Goal: Task Accomplishment & Management: Complete application form

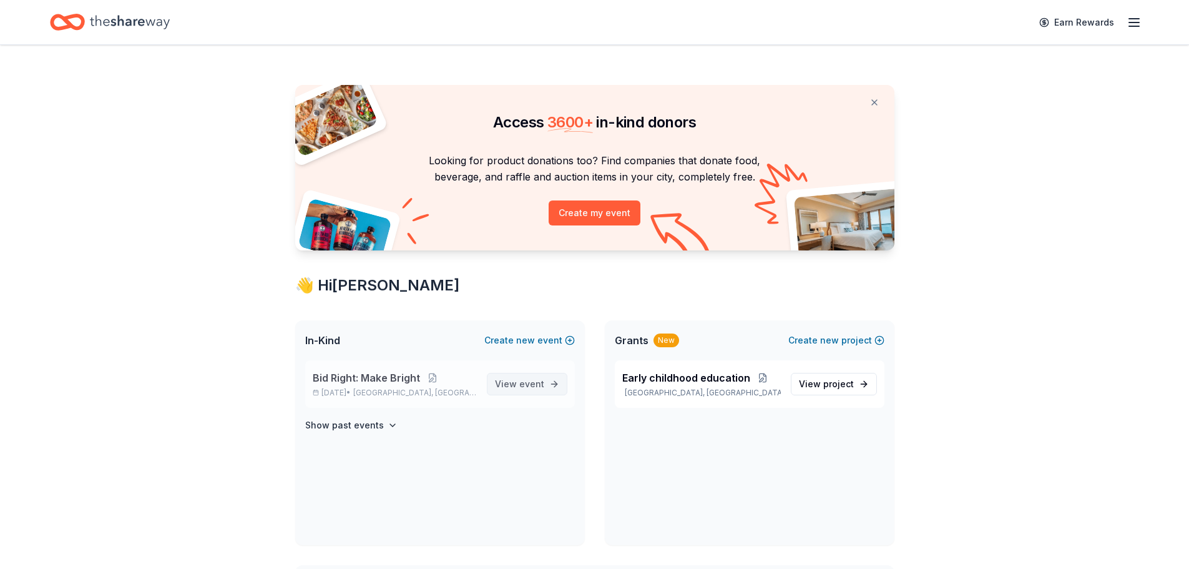
click at [548, 382] on link "View event" at bounding box center [527, 384] width 81 height 22
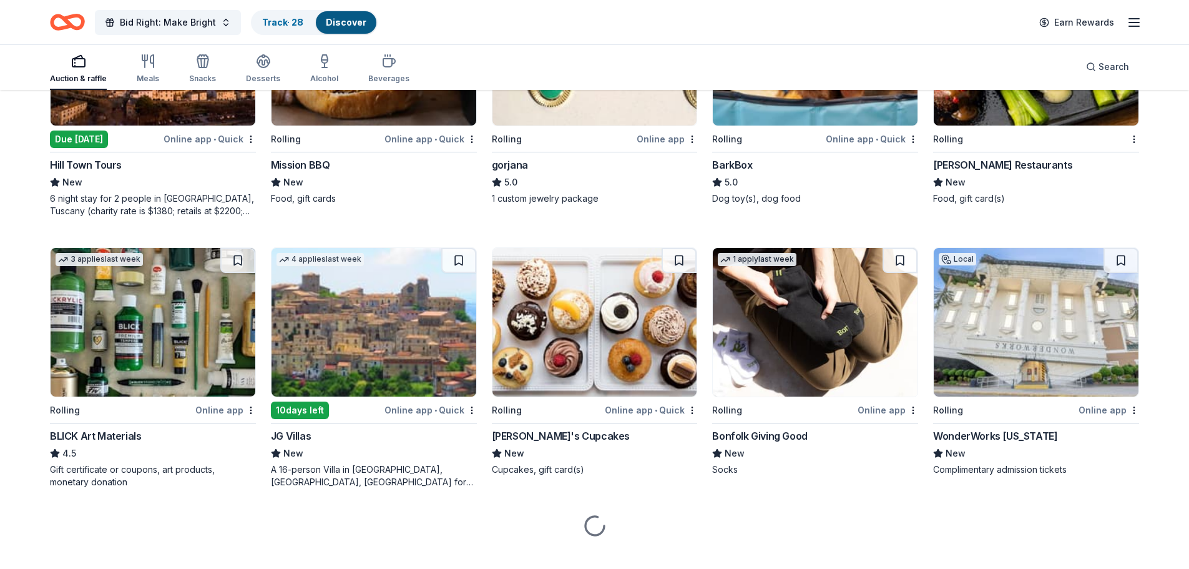
scroll to position [1357, 0]
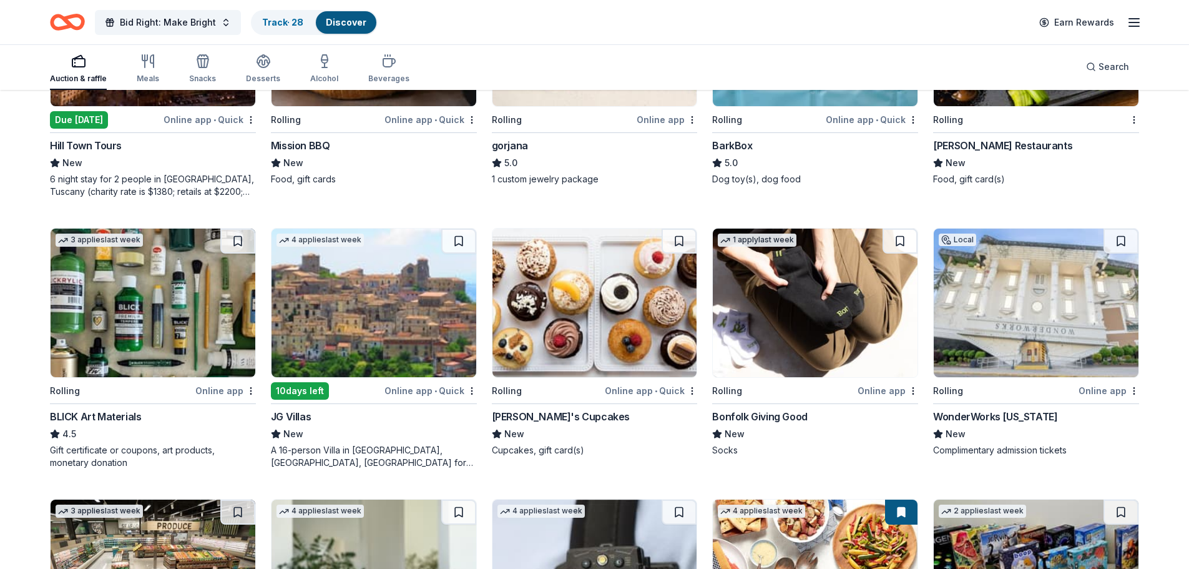
click at [776, 289] on img at bounding box center [815, 303] width 205 height 149
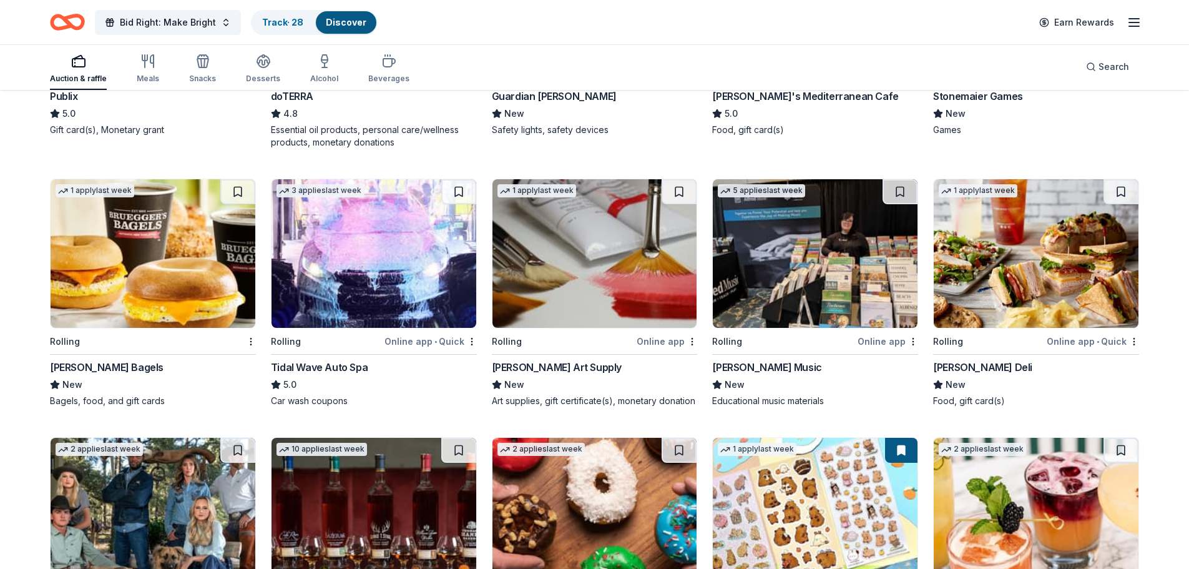
scroll to position [1982, 0]
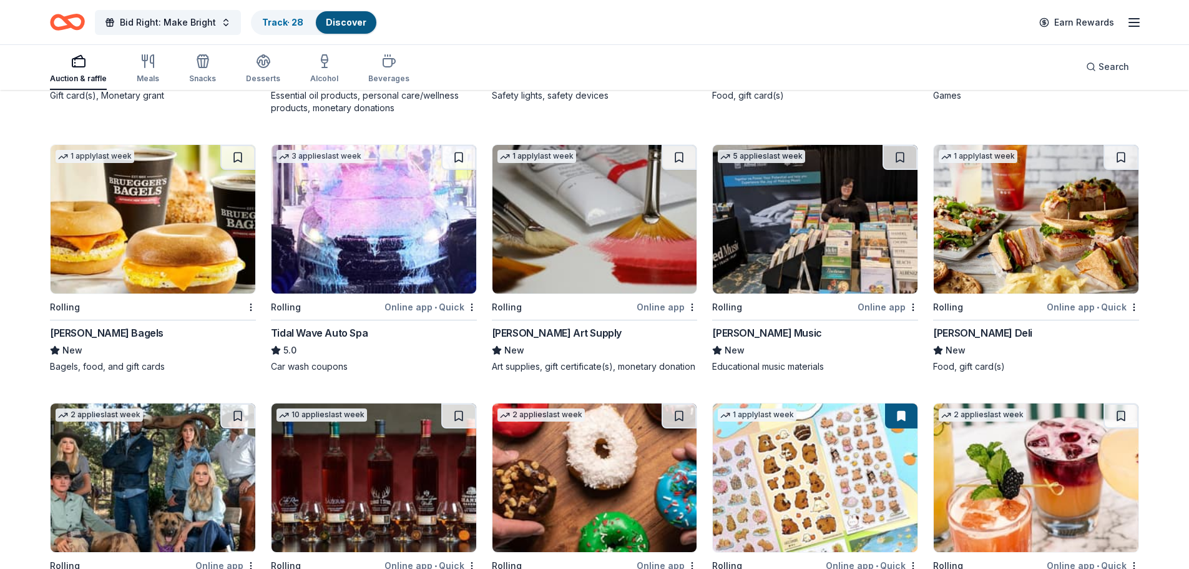
click at [529, 332] on div "Trekell Art Supply" at bounding box center [557, 332] width 130 height 15
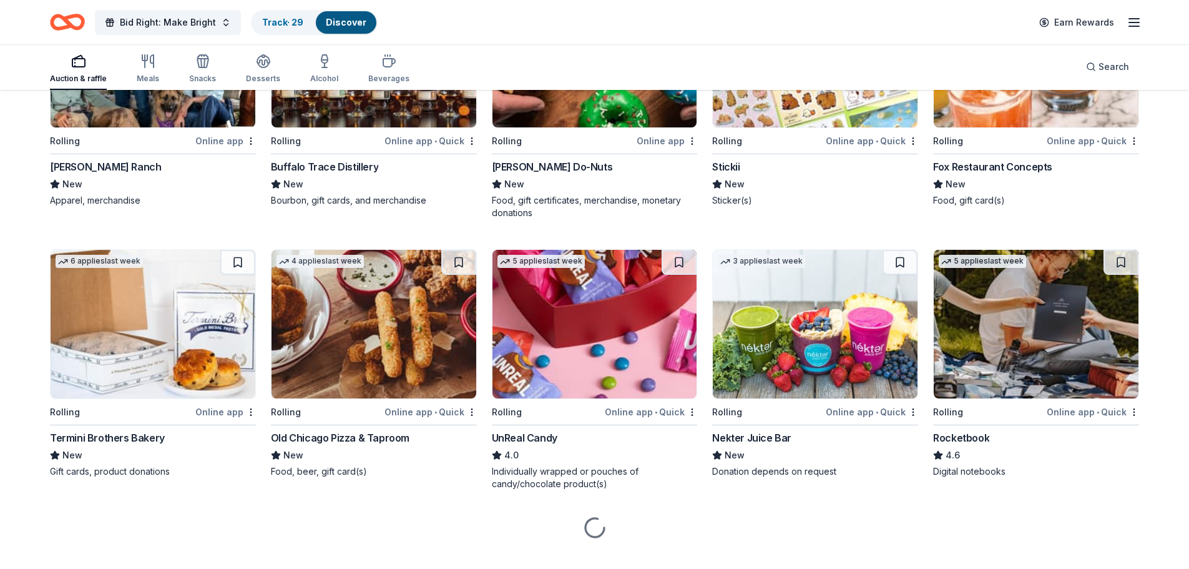
scroll to position [2428, 0]
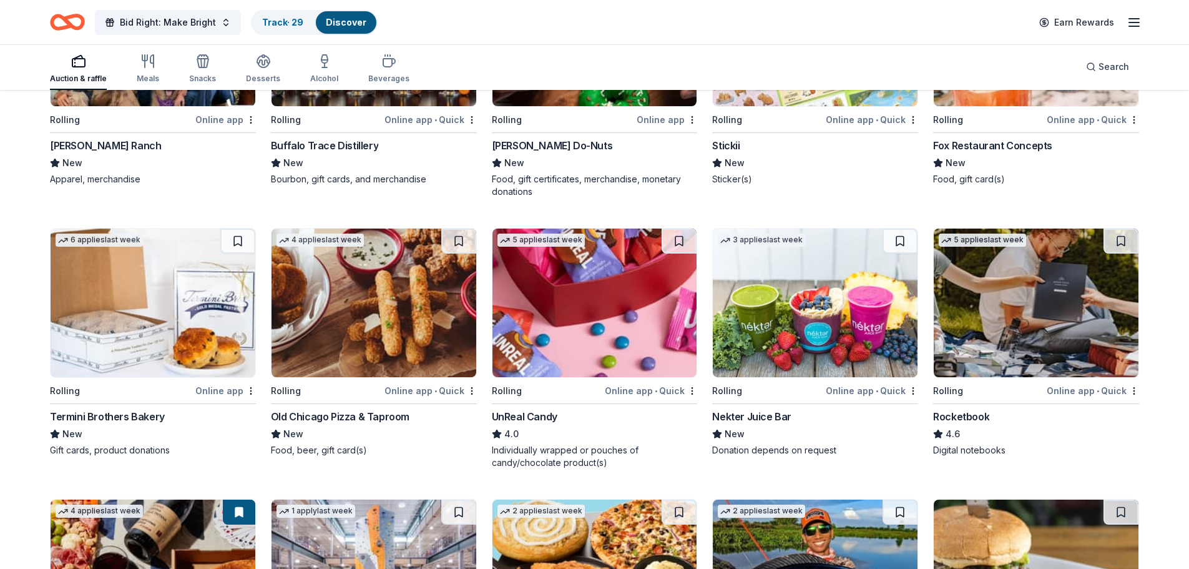
click at [376, 300] on img at bounding box center [374, 303] width 205 height 149
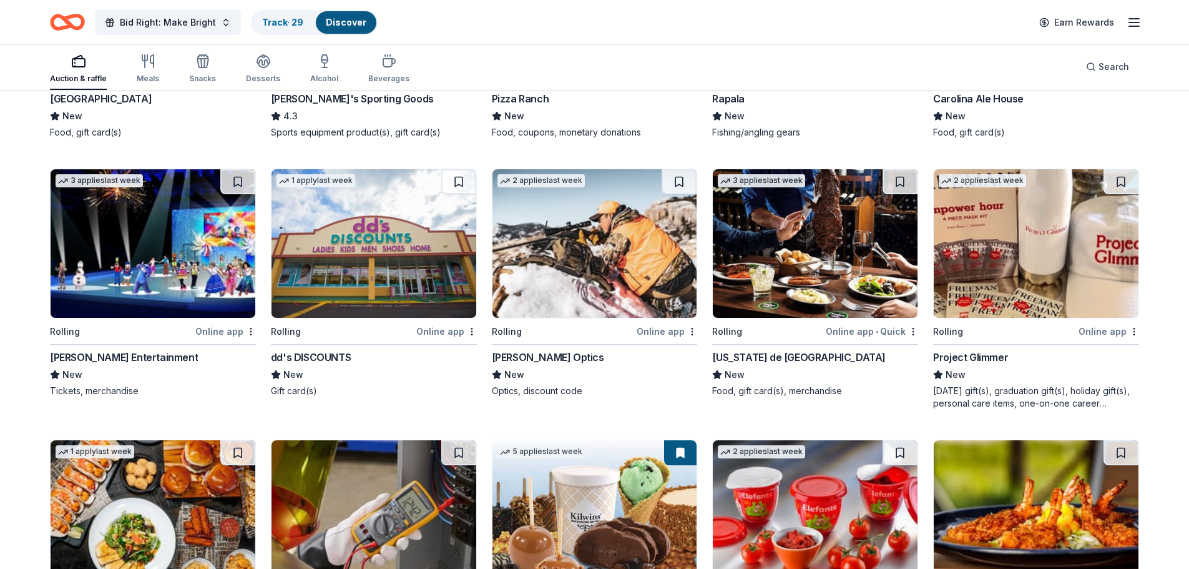
scroll to position [3050, 0]
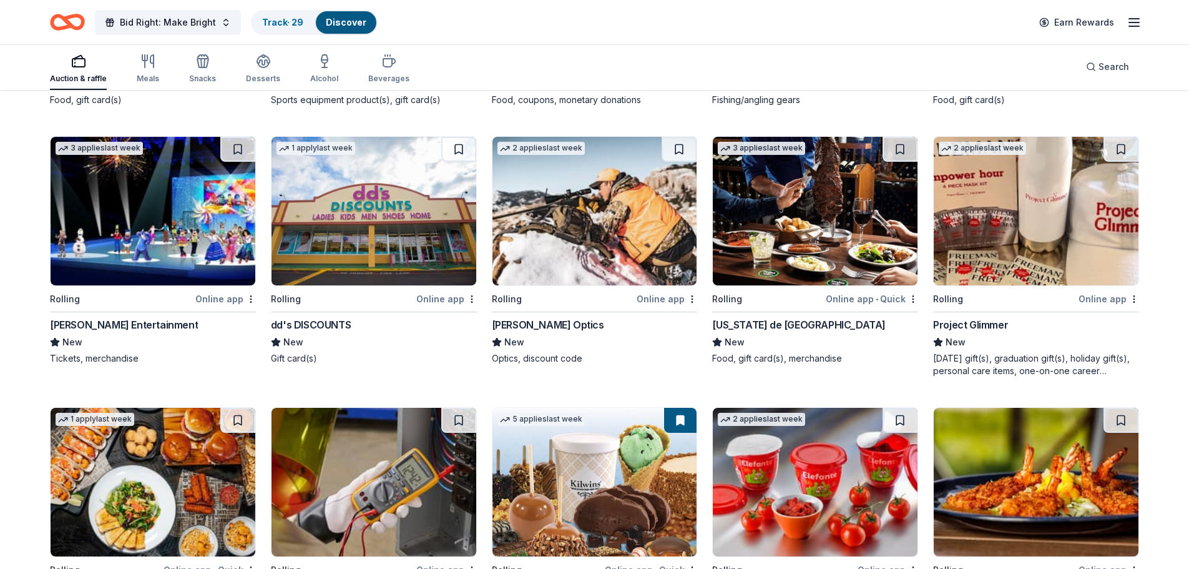
click at [102, 207] on img at bounding box center [153, 211] width 205 height 149
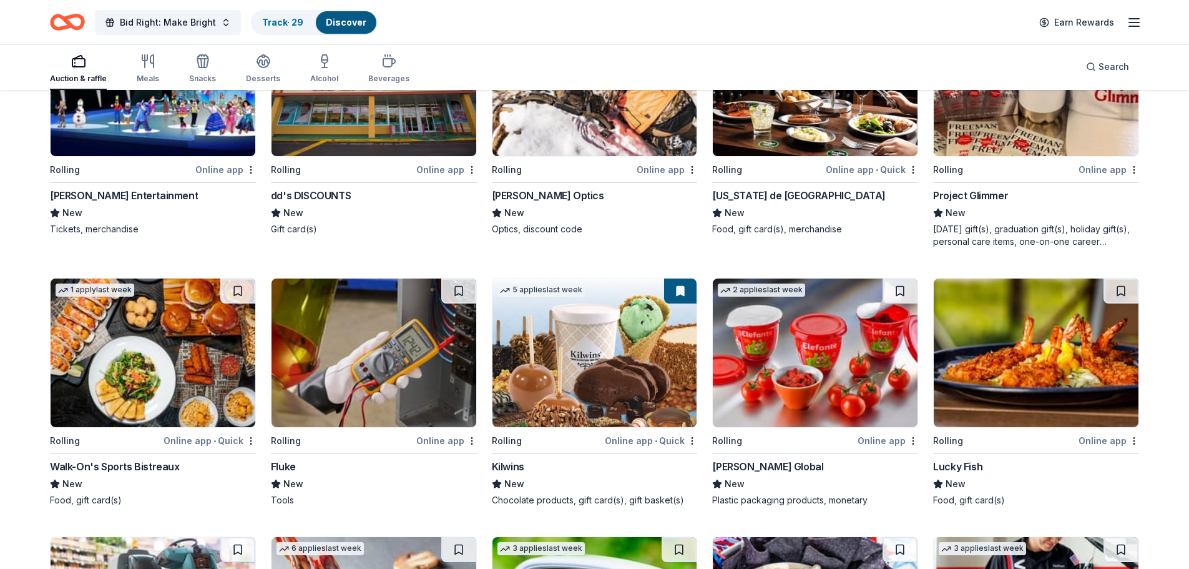
click at [1004, 117] on img at bounding box center [1036, 81] width 205 height 149
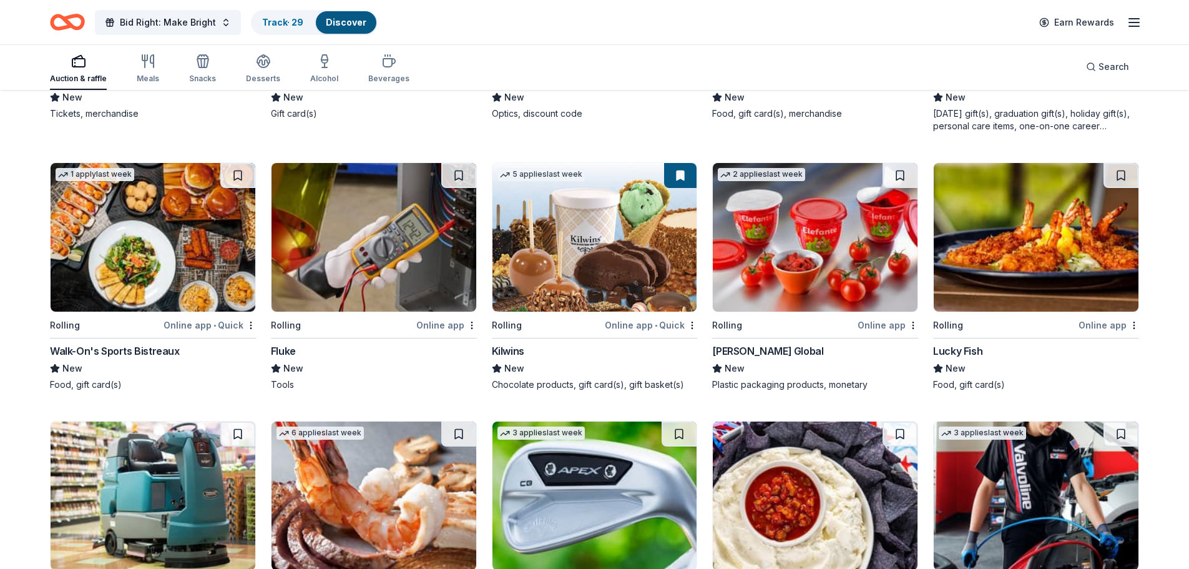
scroll to position [3299, 0]
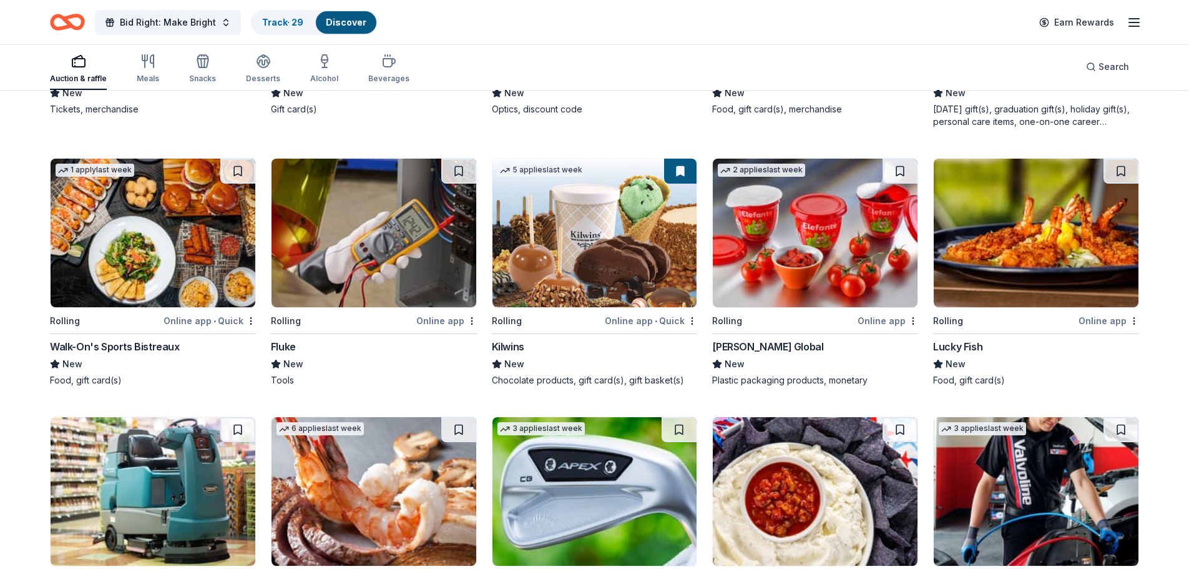
click at [728, 270] on img at bounding box center [815, 233] width 205 height 149
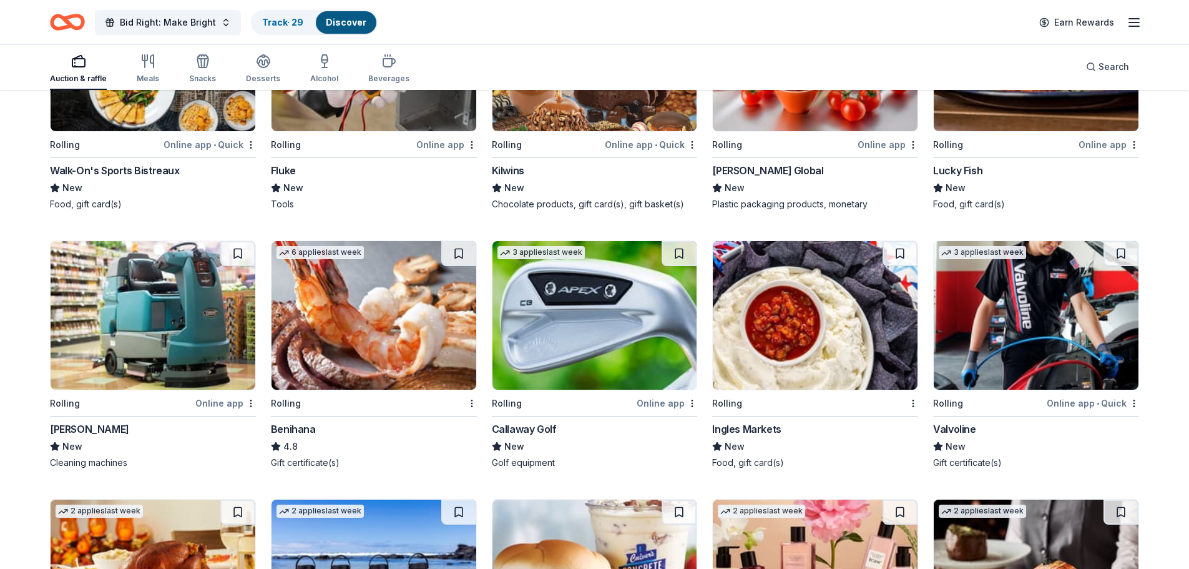
scroll to position [3646, 0]
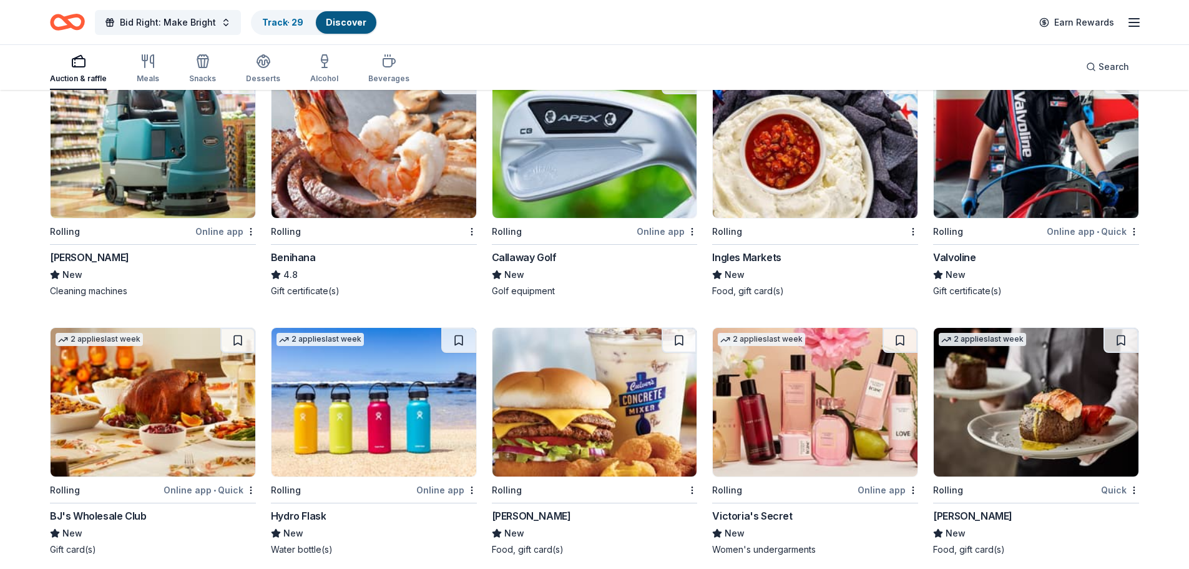
click at [54, 256] on div "Tennant" at bounding box center [89, 257] width 79 height 15
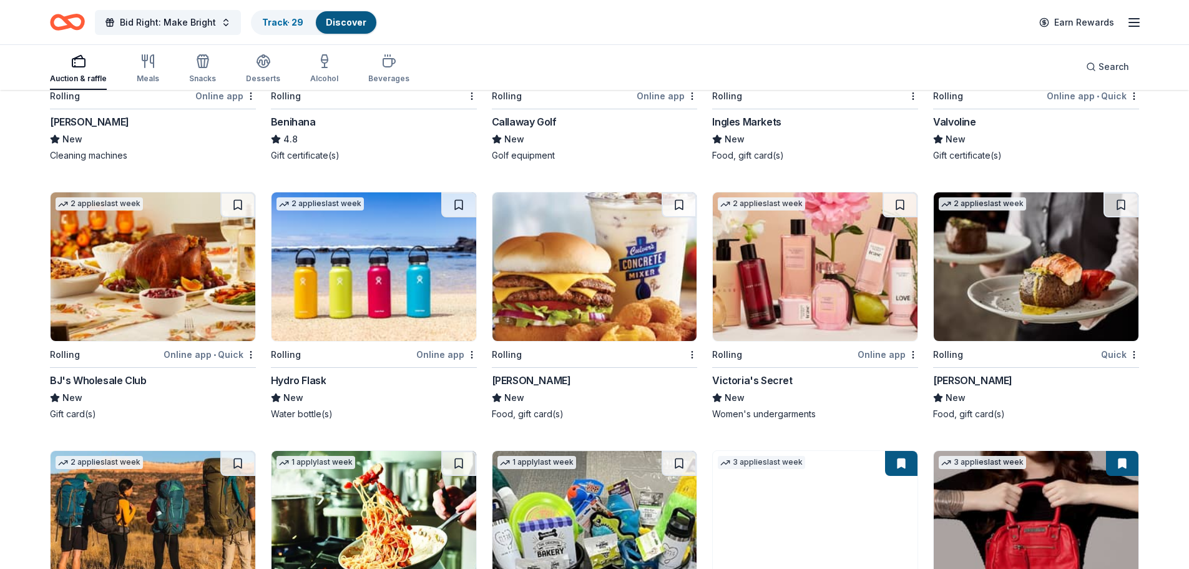
scroll to position [3819, 0]
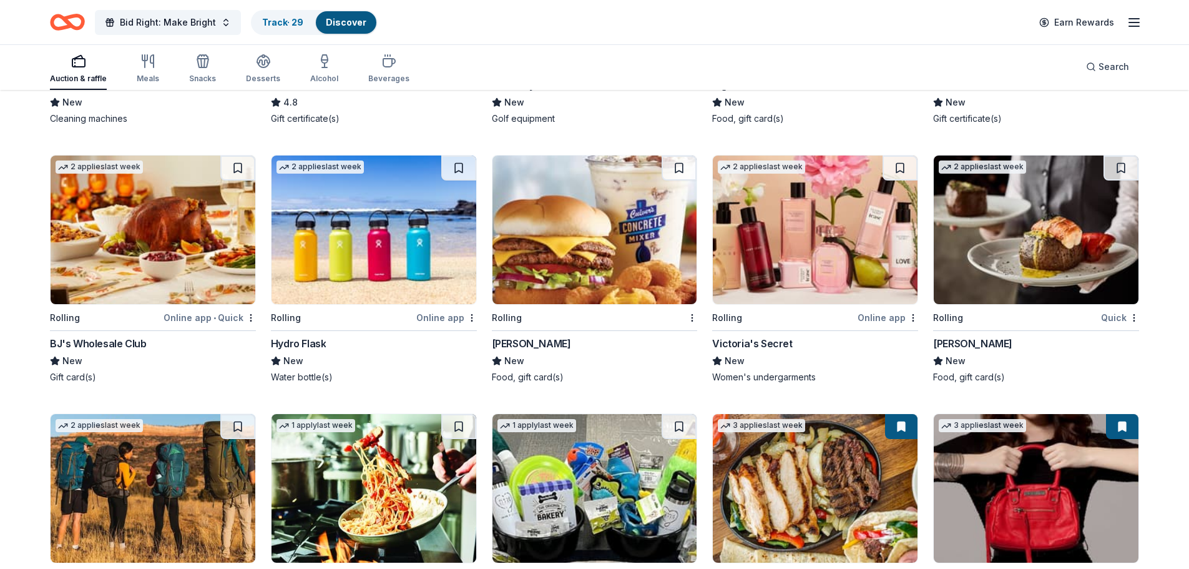
click at [299, 343] on div "Hydro Flask" at bounding box center [299, 343] width 56 height 15
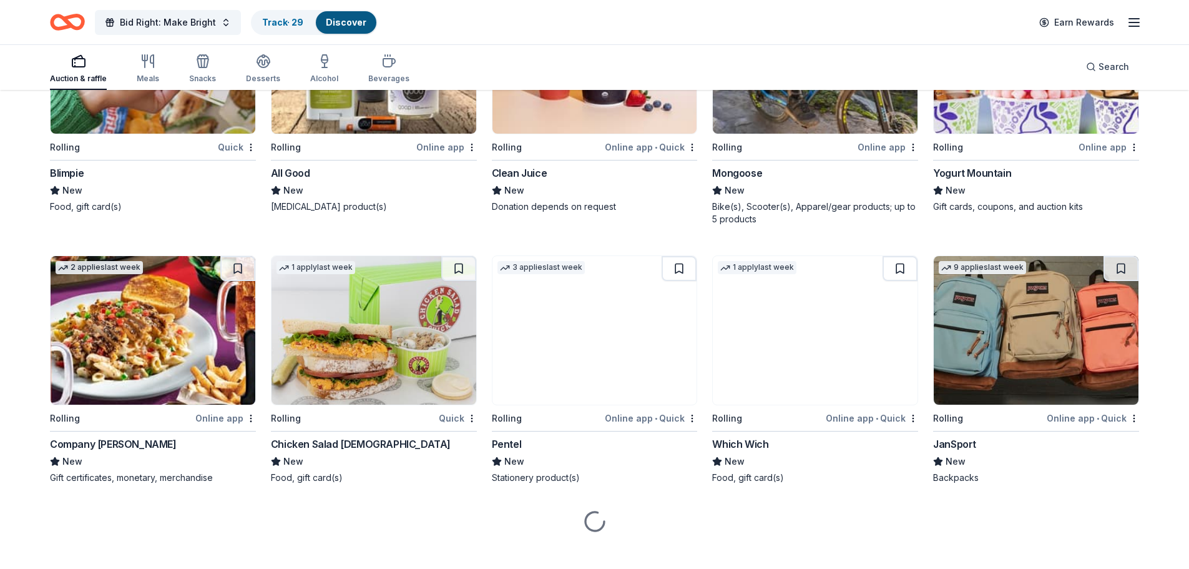
scroll to position [5055, 0]
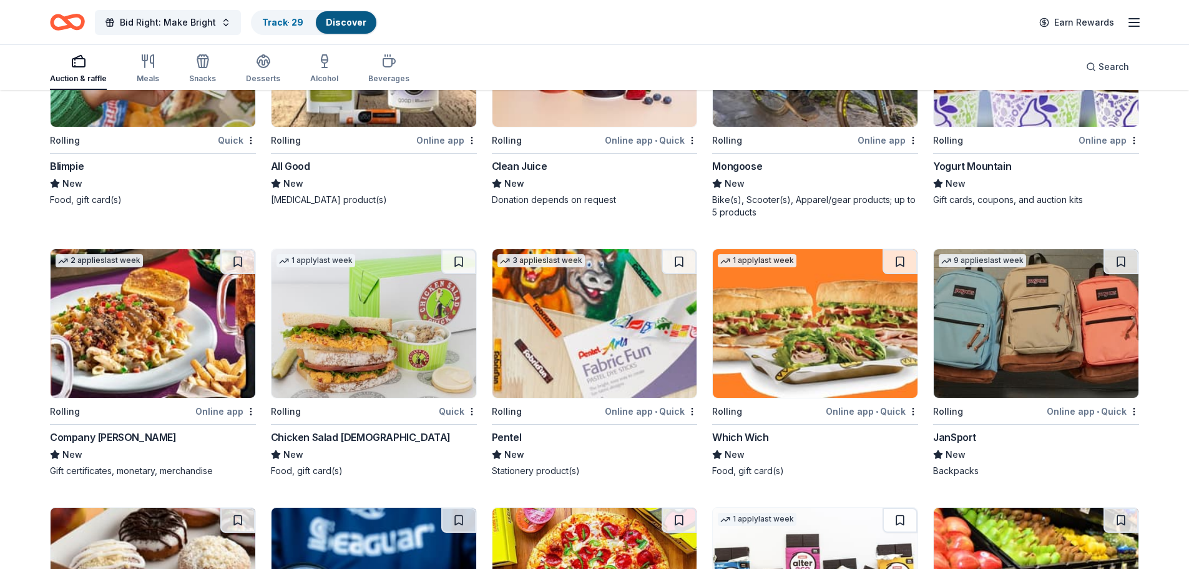
click at [942, 388] on img at bounding box center [1036, 323] width 205 height 149
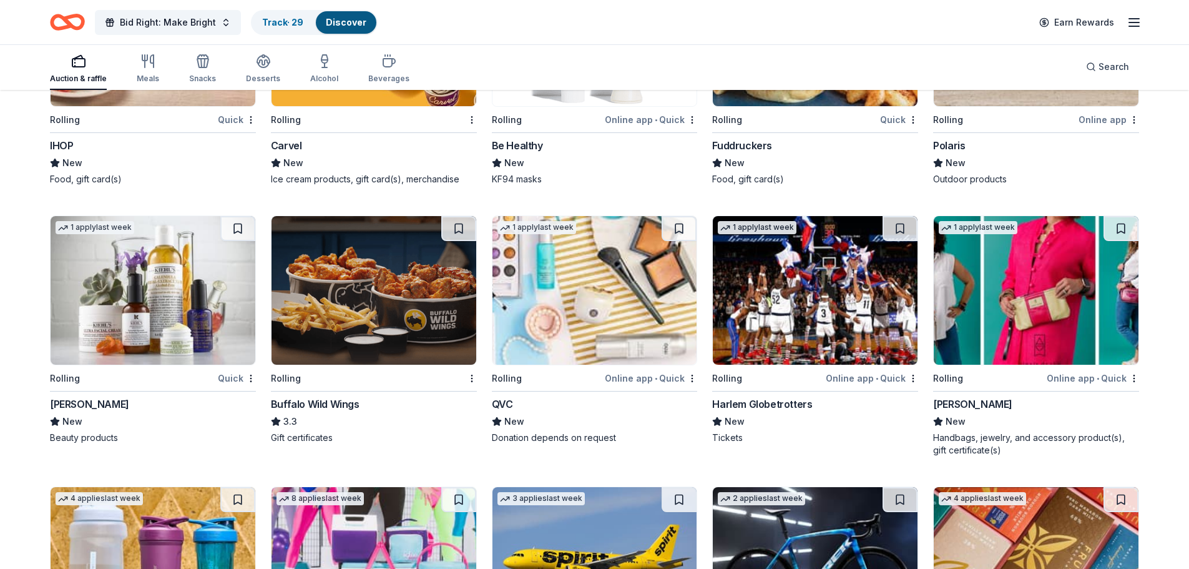
scroll to position [5884, 0]
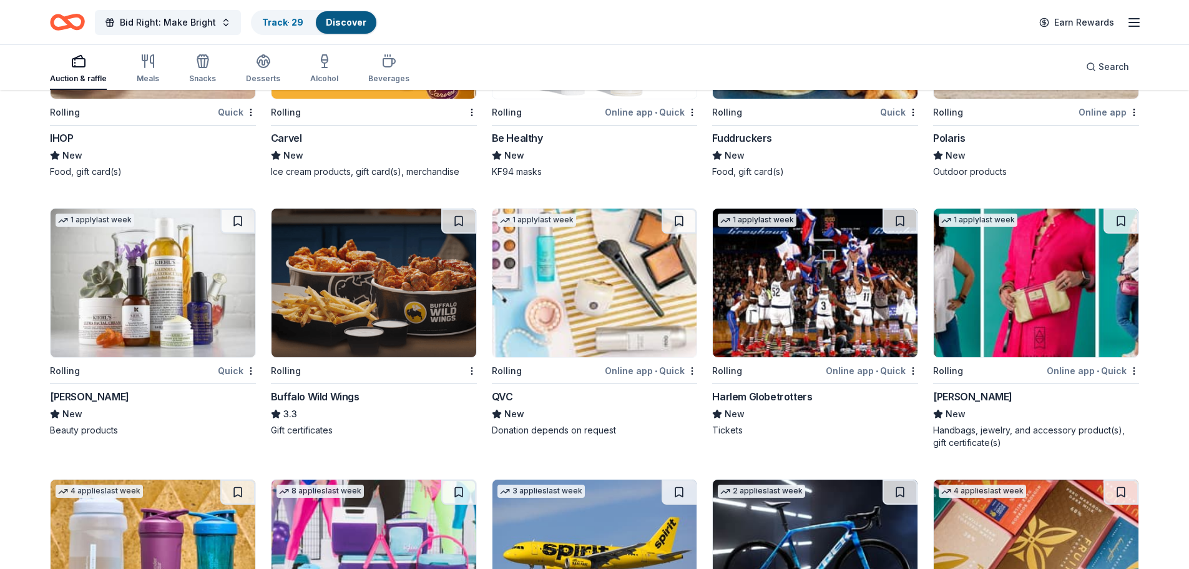
click at [159, 303] on img at bounding box center [153, 283] width 205 height 149
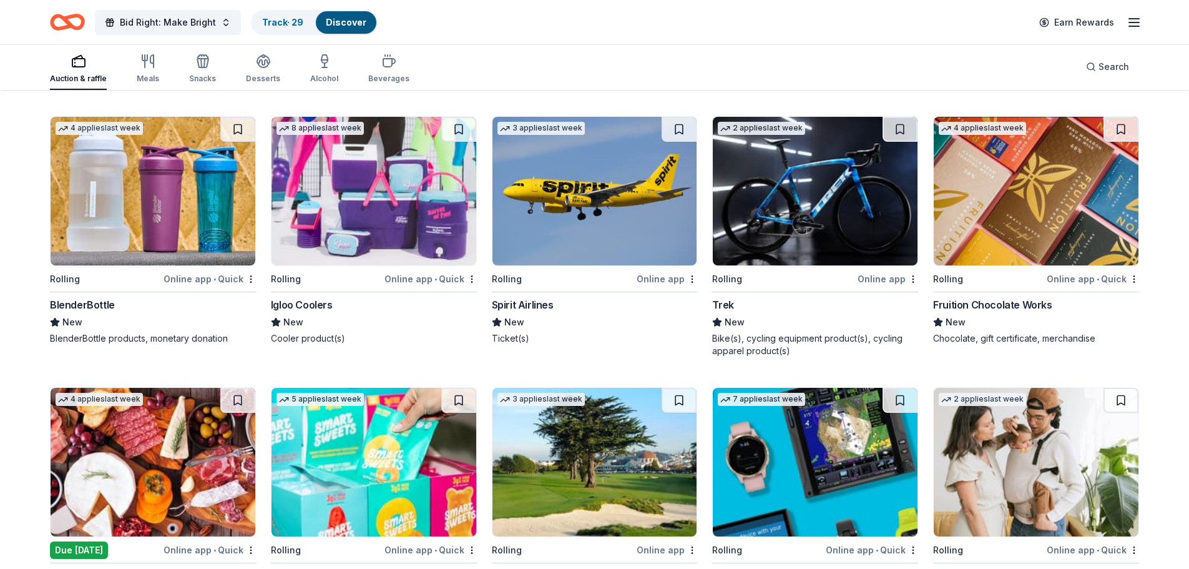
scroll to position [6263, 0]
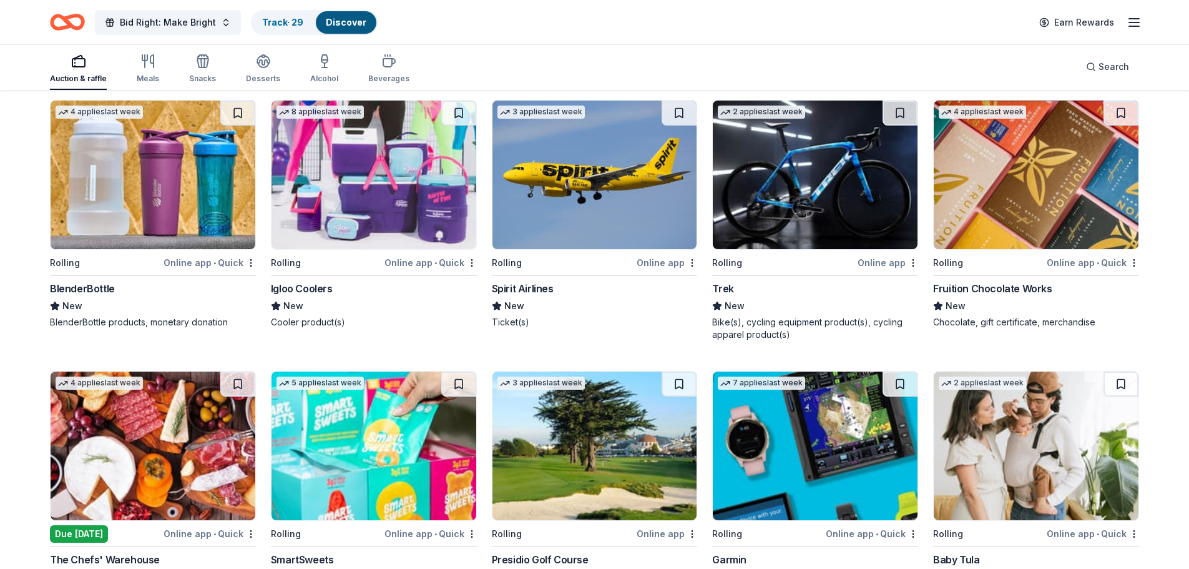
click at [330, 217] on img at bounding box center [374, 175] width 205 height 149
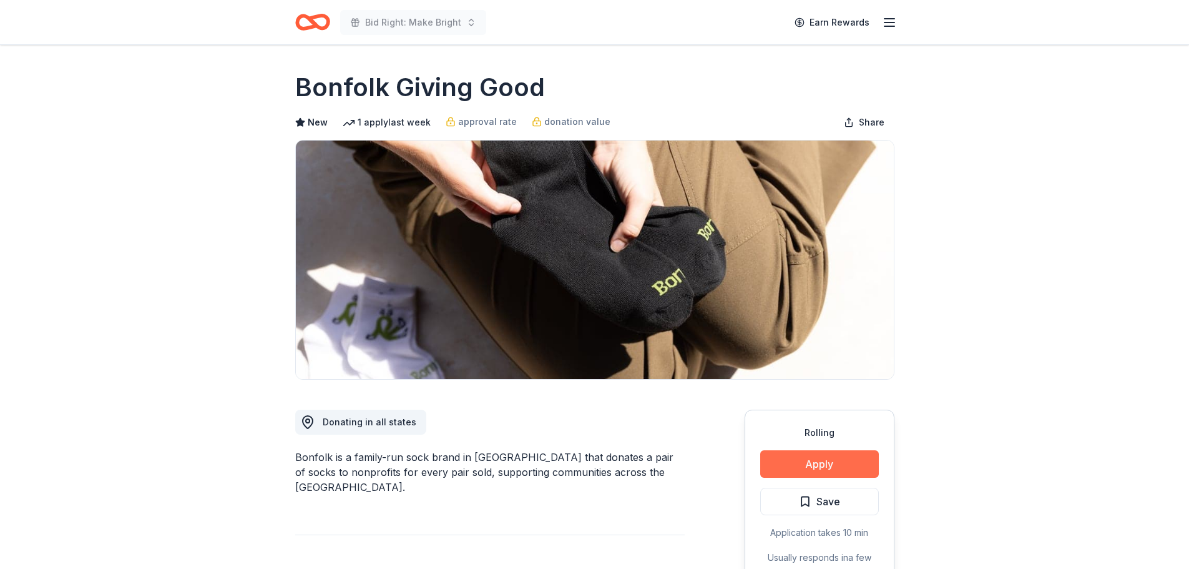
click at [842, 466] on button "Apply" at bounding box center [820, 463] width 119 height 27
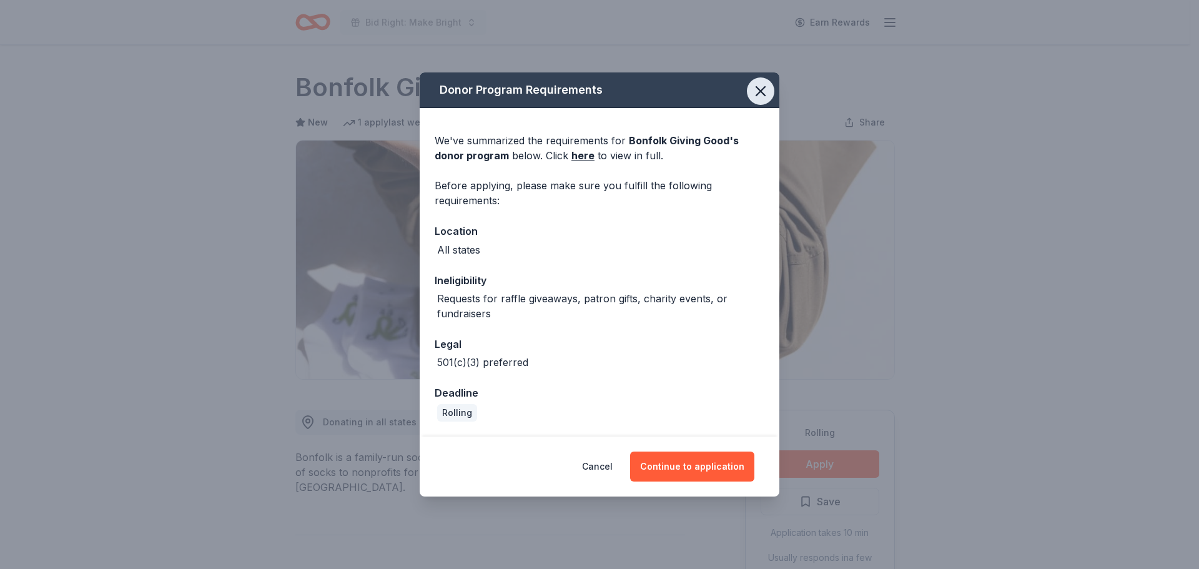
click at [759, 84] on icon "button" at bounding box center [760, 90] width 17 height 17
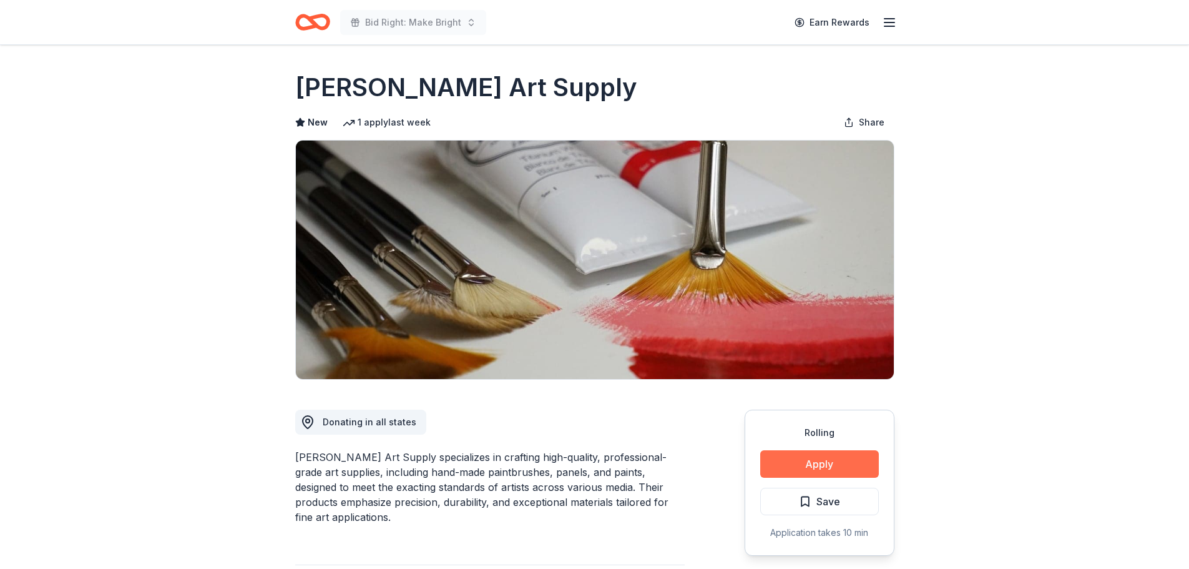
click at [816, 465] on button "Apply" at bounding box center [820, 463] width 119 height 27
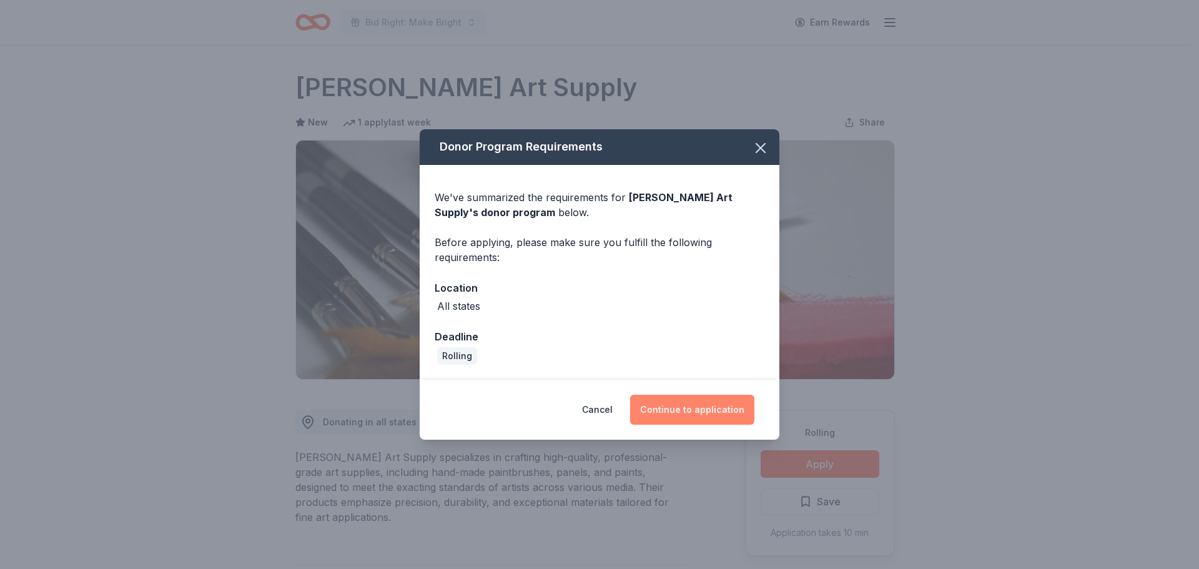
click at [723, 408] on button "Continue to application" at bounding box center [692, 410] width 124 height 30
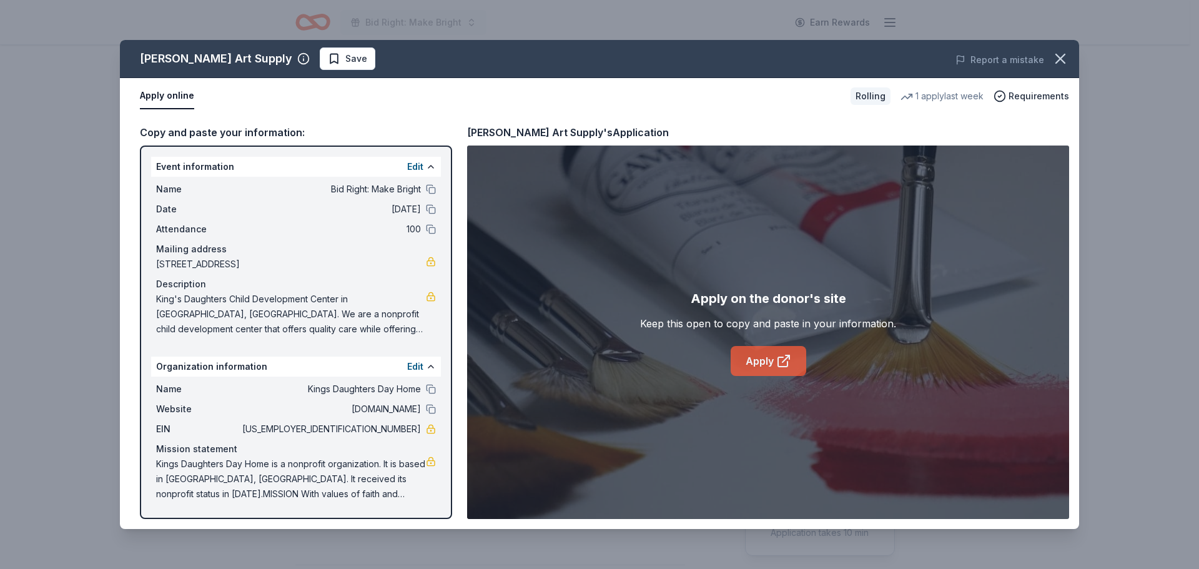
click at [764, 357] on link "Apply" at bounding box center [769, 361] width 76 height 30
drag, startPoint x: 152, startPoint y: 463, endPoint x: 187, endPoint y: 473, distance: 36.4
click at [187, 473] on div "Name Kings Daughters Day Home Website www.kdchild.org EIN 62-0729602 Mission st…" at bounding box center [296, 442] width 290 height 130
click at [420, 164] on button "Edit" at bounding box center [415, 166] width 16 height 15
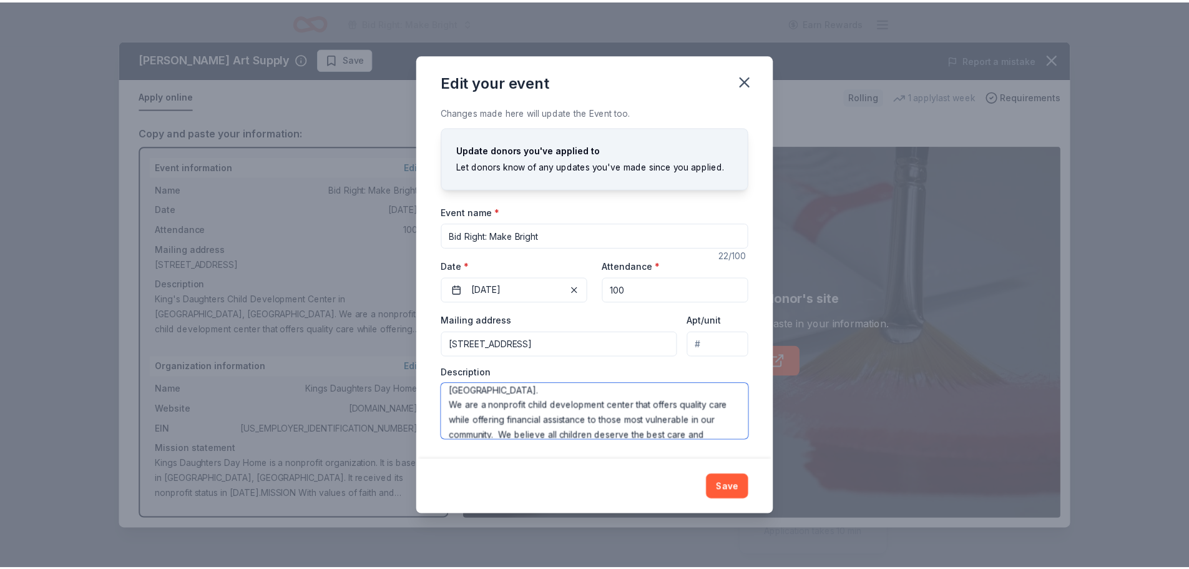
scroll to position [30, 0]
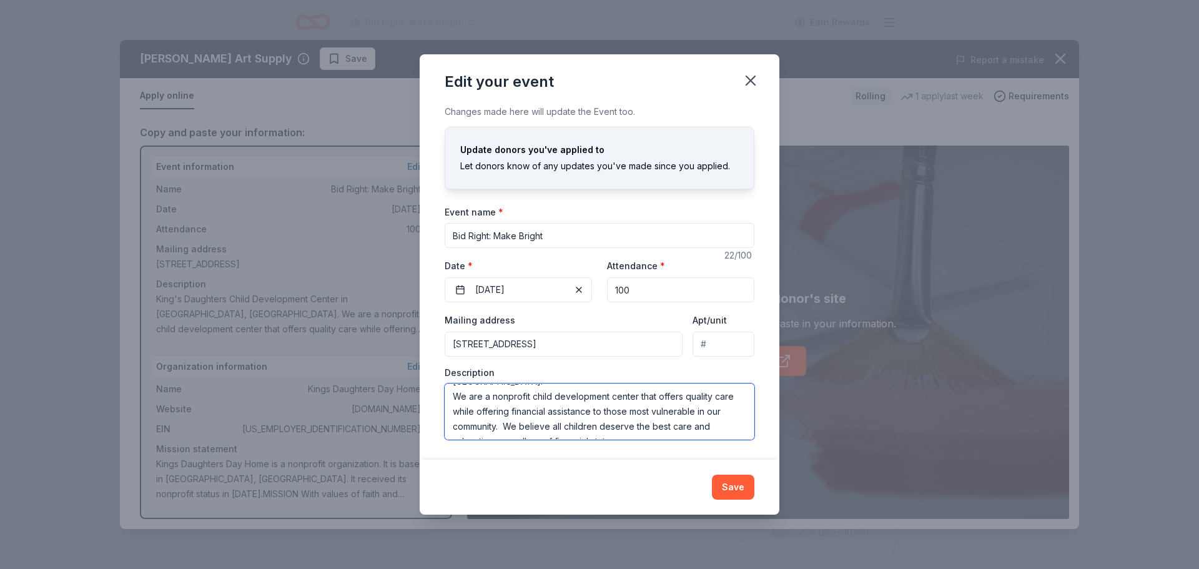
drag, startPoint x: 450, startPoint y: 395, endPoint x: 624, endPoint y: 435, distance: 178.9
click at [624, 435] on textarea "King's Daughters Child Development Center in Madison, TN. We are a nonprofit ch…" at bounding box center [600, 411] width 310 height 56
click at [754, 77] on icon "button" at bounding box center [750, 80] width 9 height 9
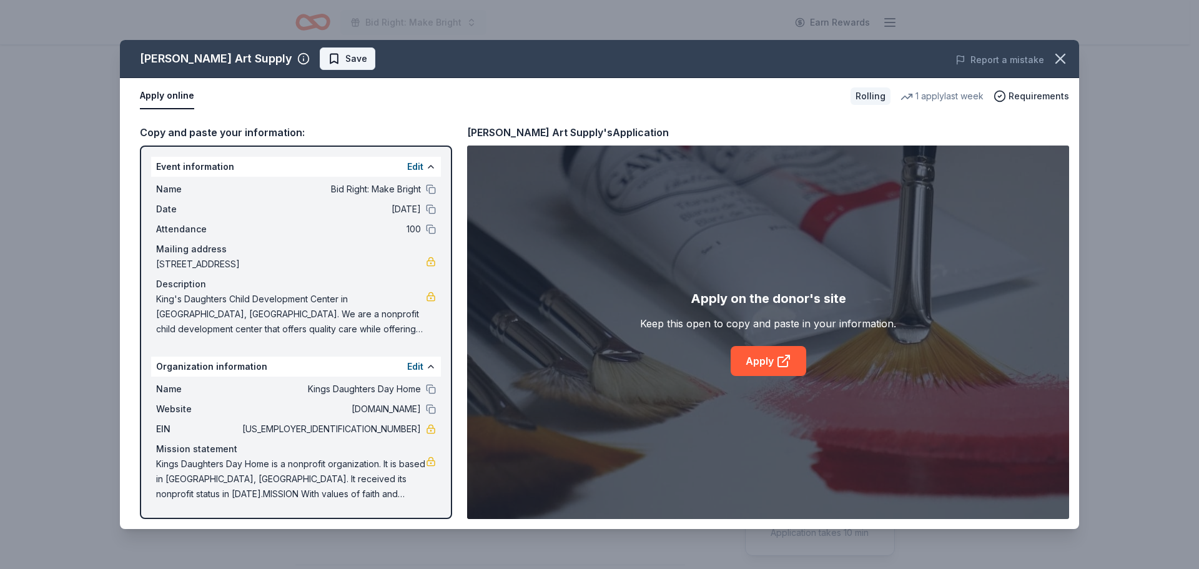
click at [328, 58] on span "Save" at bounding box center [347, 58] width 39 height 15
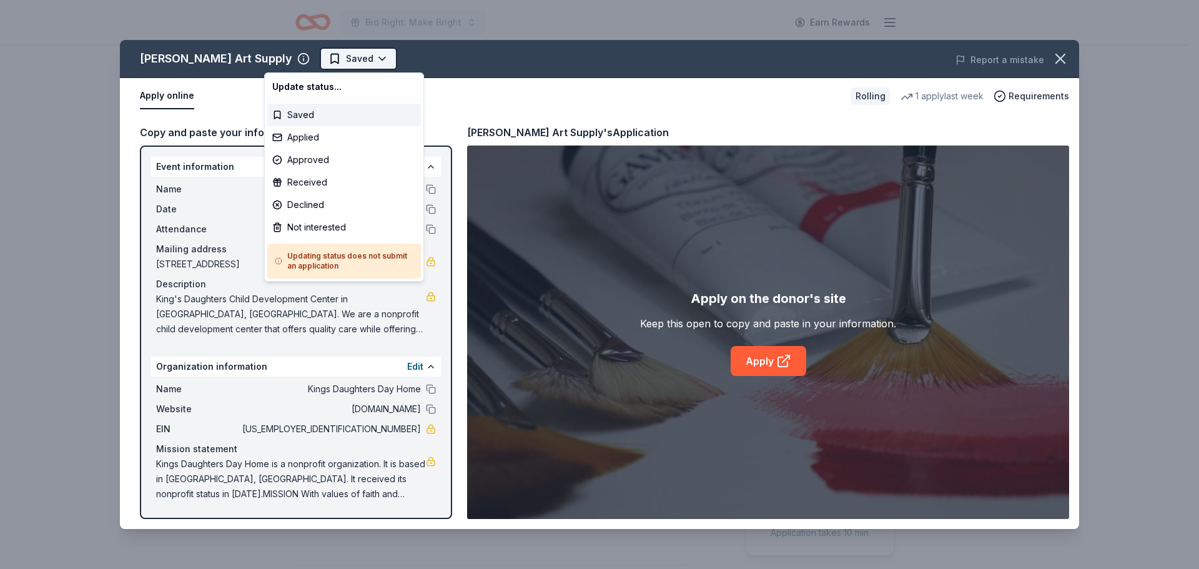
click at [330, 57] on html "Bid Right: Make Bright Earn Rewards Rolling Share Trekell Art Supply New 1 appl…" at bounding box center [599, 284] width 1199 height 569
click at [309, 131] on div "Applied" at bounding box center [344, 137] width 154 height 22
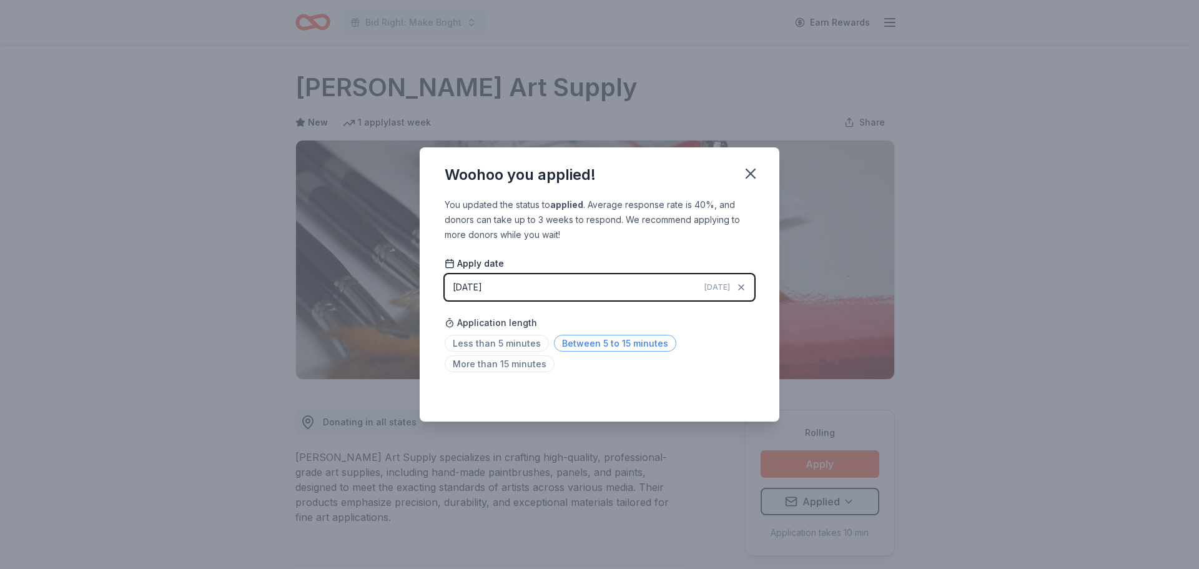
click at [587, 344] on span "Between 5 to 15 minutes" at bounding box center [615, 343] width 122 height 17
click at [750, 172] on icon "button" at bounding box center [750, 173] width 17 height 17
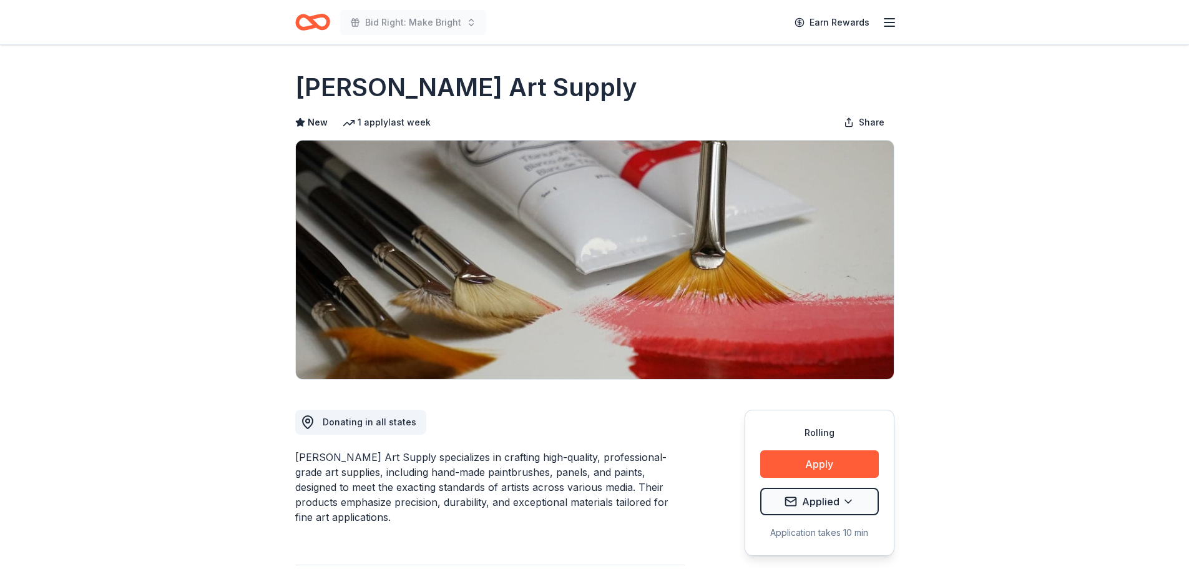
drag, startPoint x: 521, startPoint y: 87, endPoint x: 382, endPoint y: 81, distance: 138.8
click at [382, 81] on div "Trekell Art Supply" at bounding box center [594, 87] width 599 height 35
click at [306, 84] on h1 "Trekell Art Supply" at bounding box center [466, 87] width 342 height 35
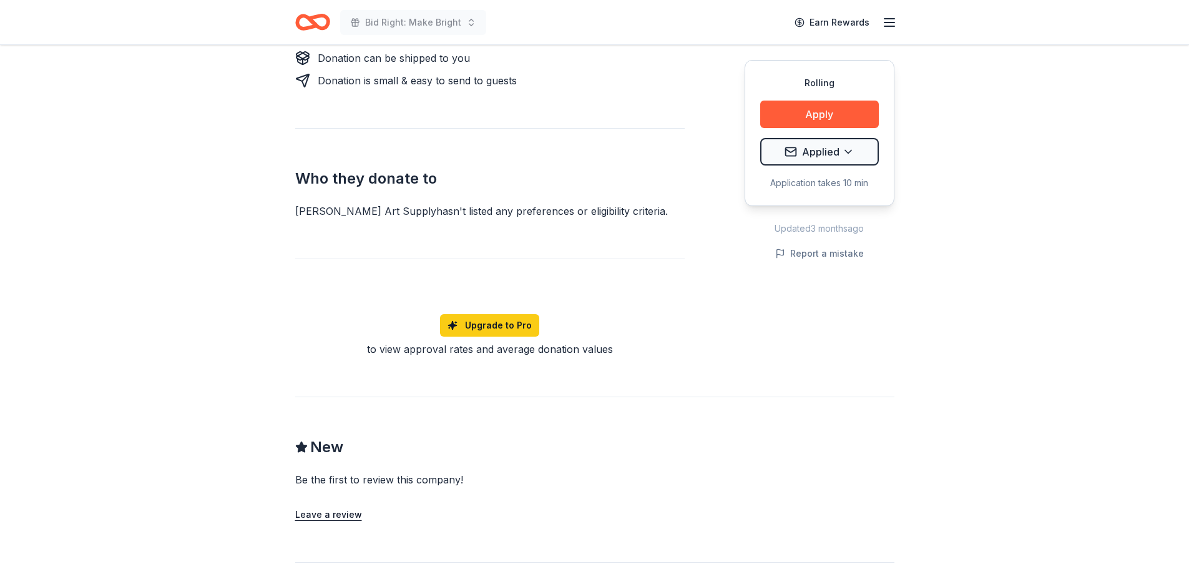
scroll to position [0, 0]
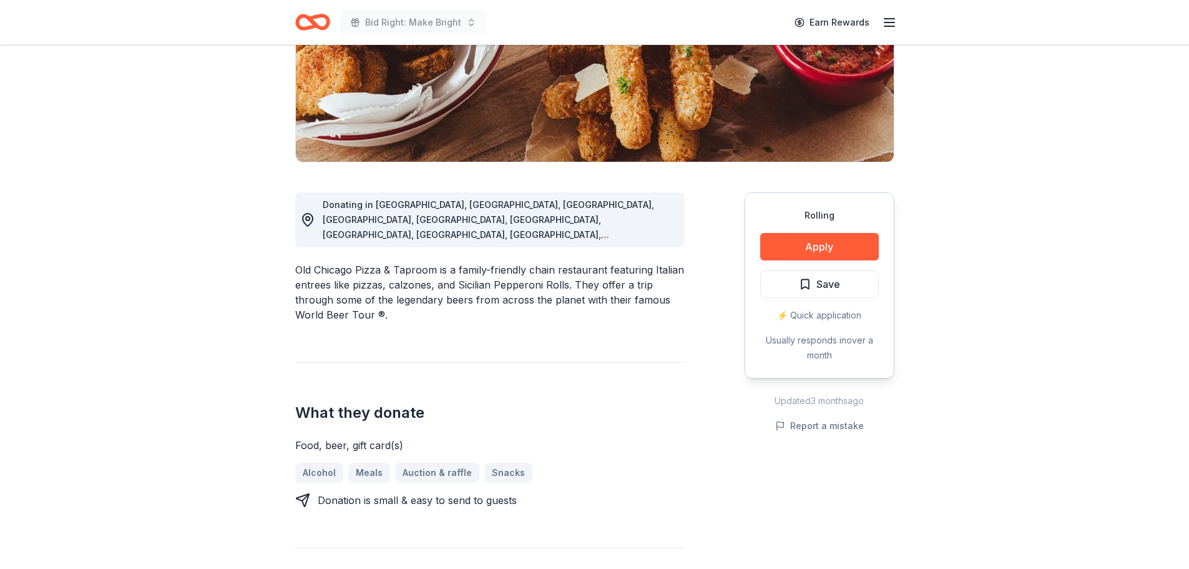
scroll to position [187, 0]
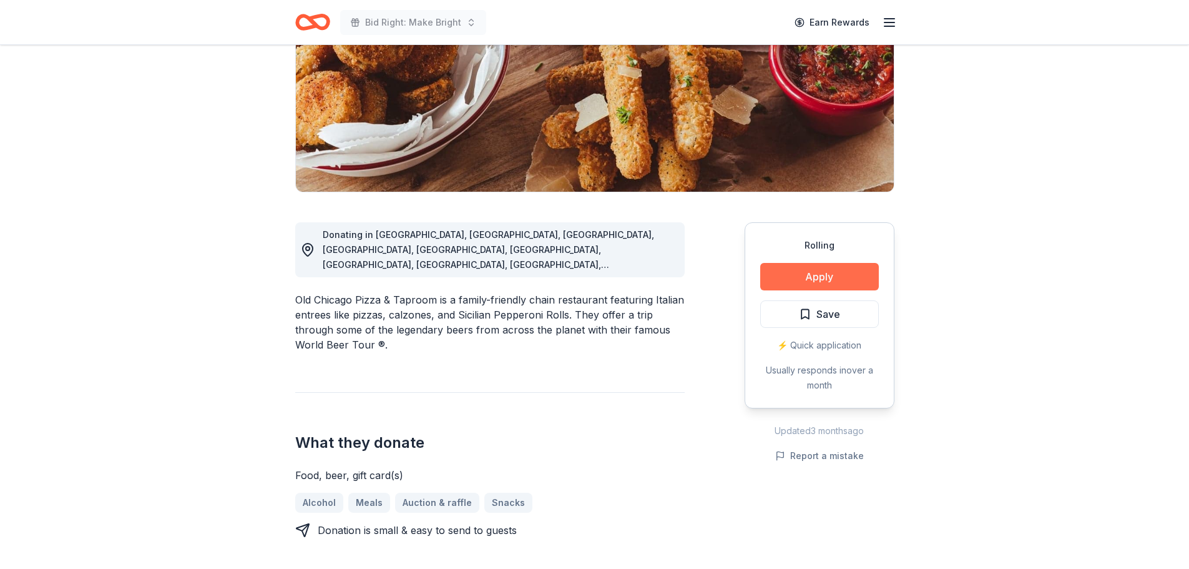
click at [810, 277] on button "Apply" at bounding box center [820, 276] width 119 height 27
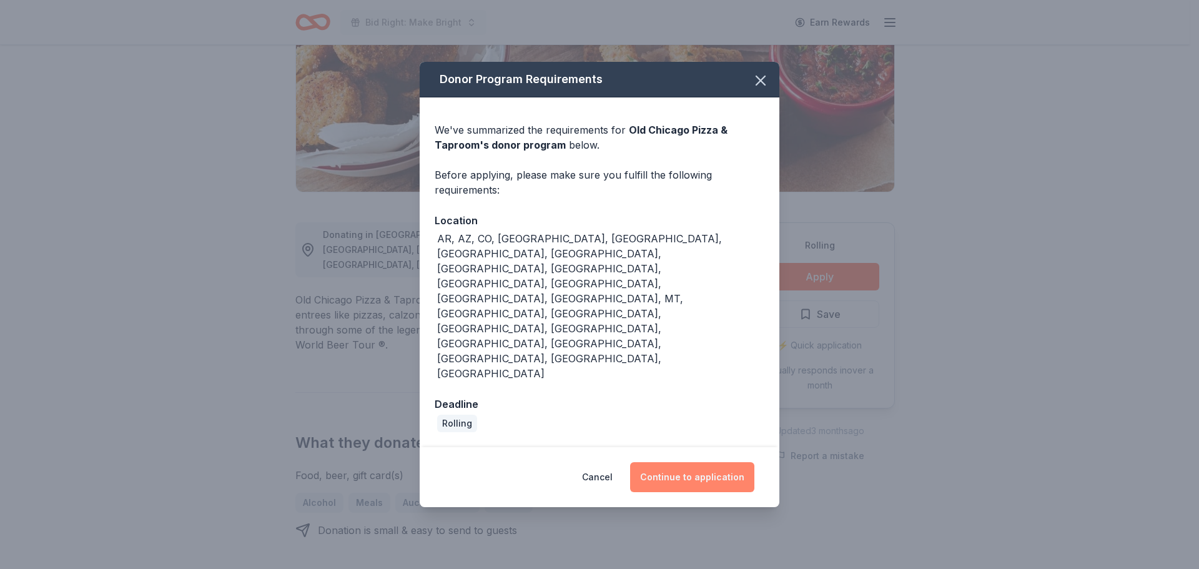
click at [704, 462] on button "Continue to application" at bounding box center [692, 477] width 124 height 30
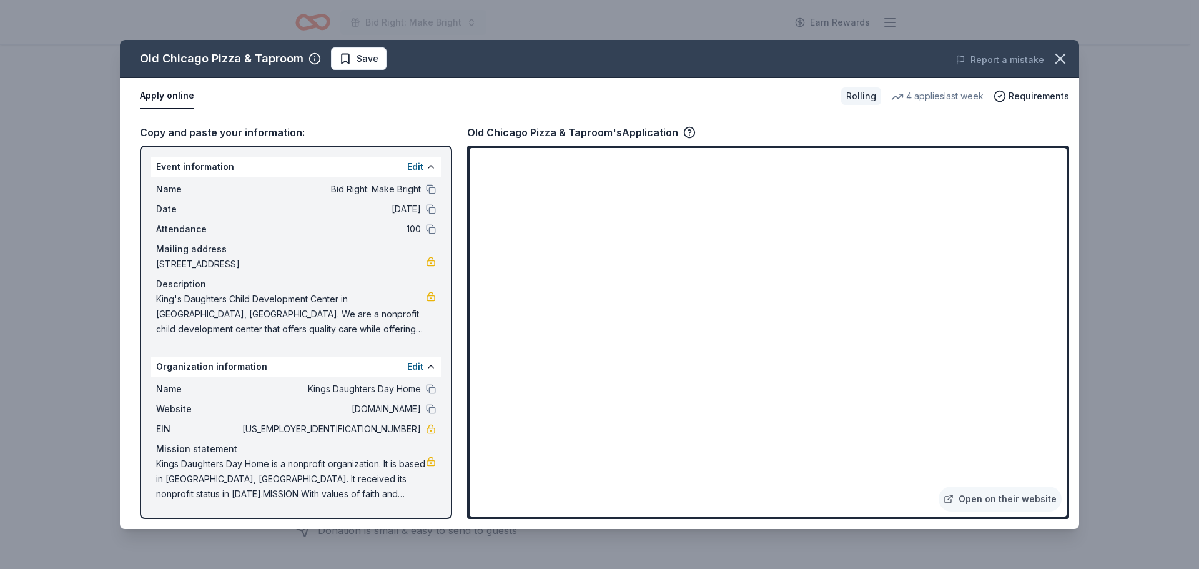
click at [1090, 359] on div "Old Chicago Pizza & Taproom Save Report a mistake Apply online Rolling 4 applie…" at bounding box center [599, 284] width 1199 height 569
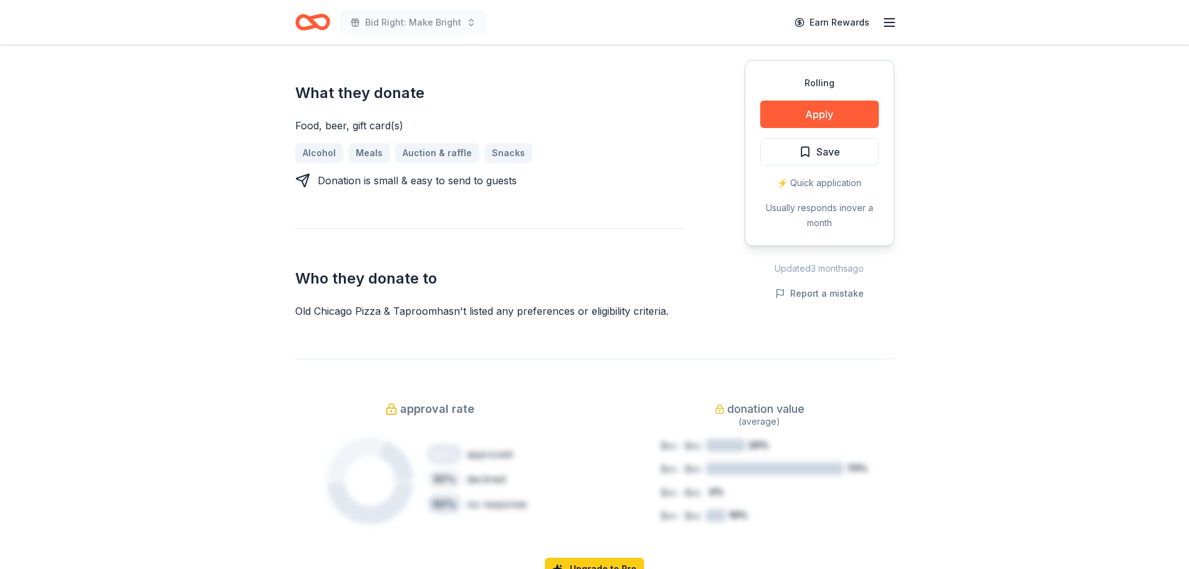
scroll to position [287, 0]
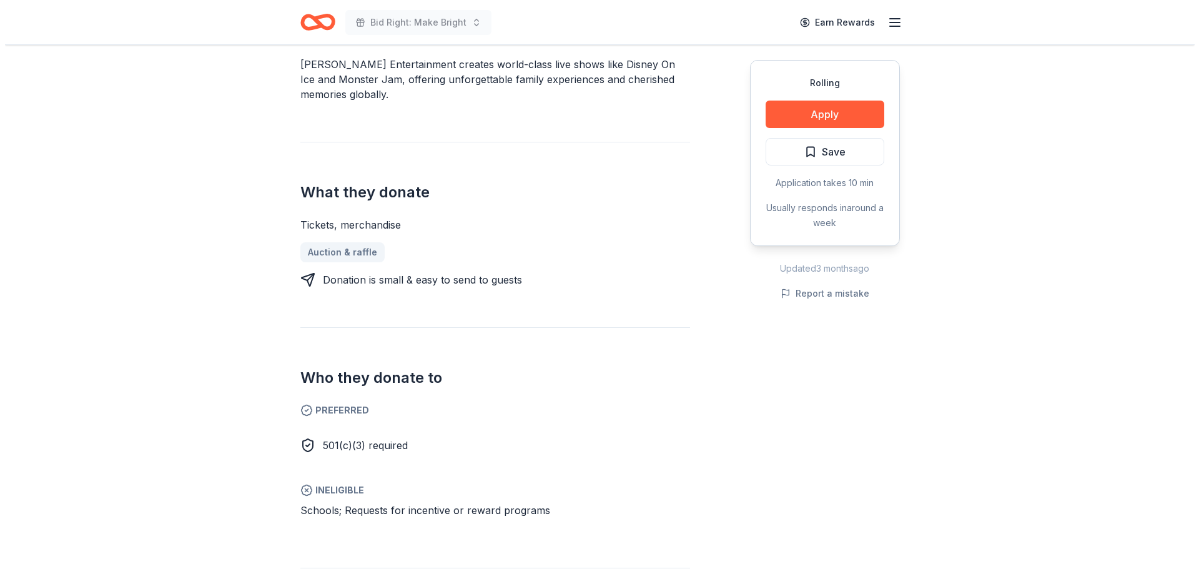
scroll to position [404, 0]
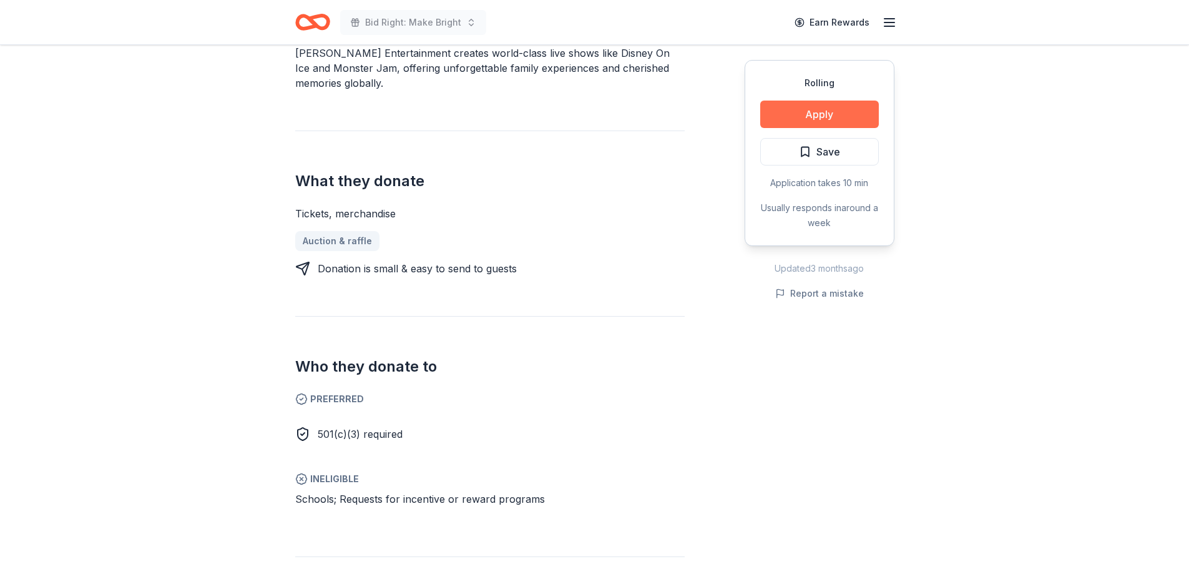
click at [784, 112] on button "Apply" at bounding box center [820, 114] width 119 height 27
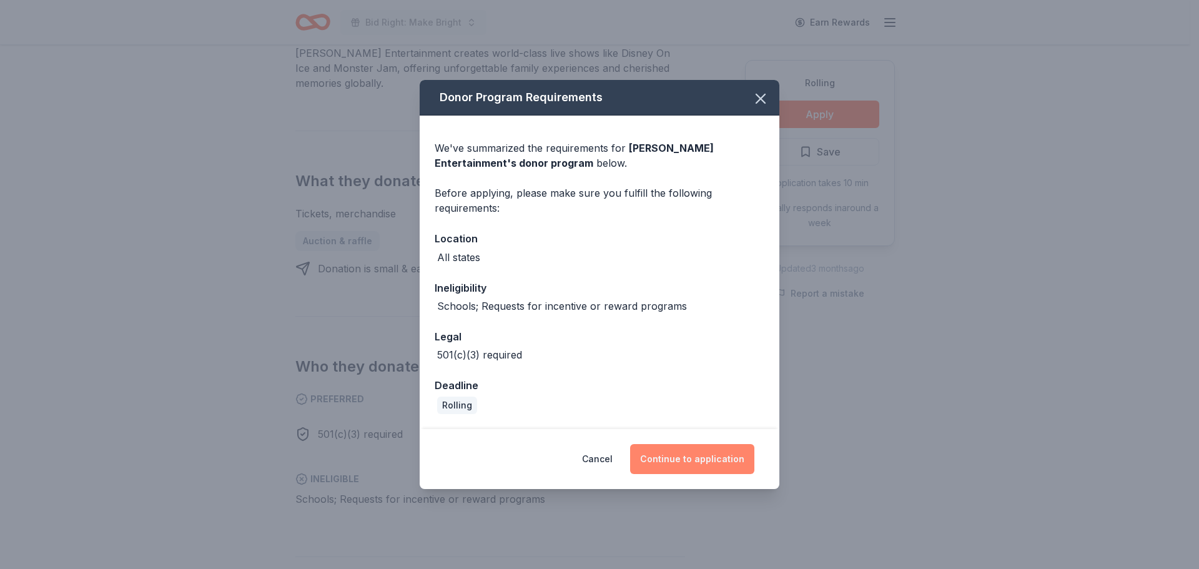
click at [716, 454] on button "Continue to application" at bounding box center [692, 459] width 124 height 30
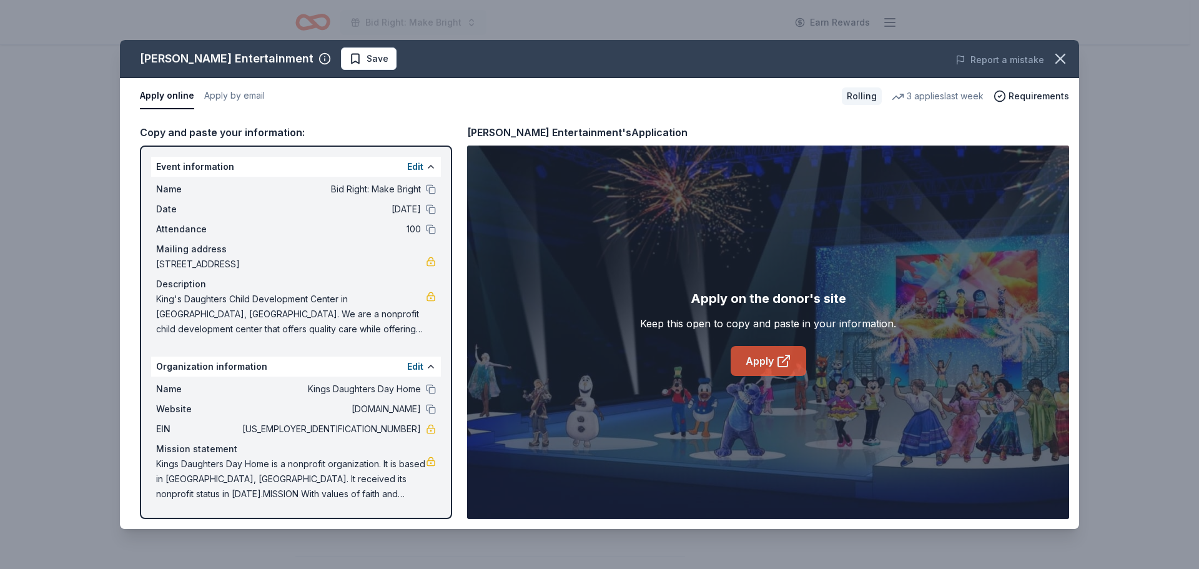
click at [761, 358] on link "Apply" at bounding box center [769, 361] width 76 height 30
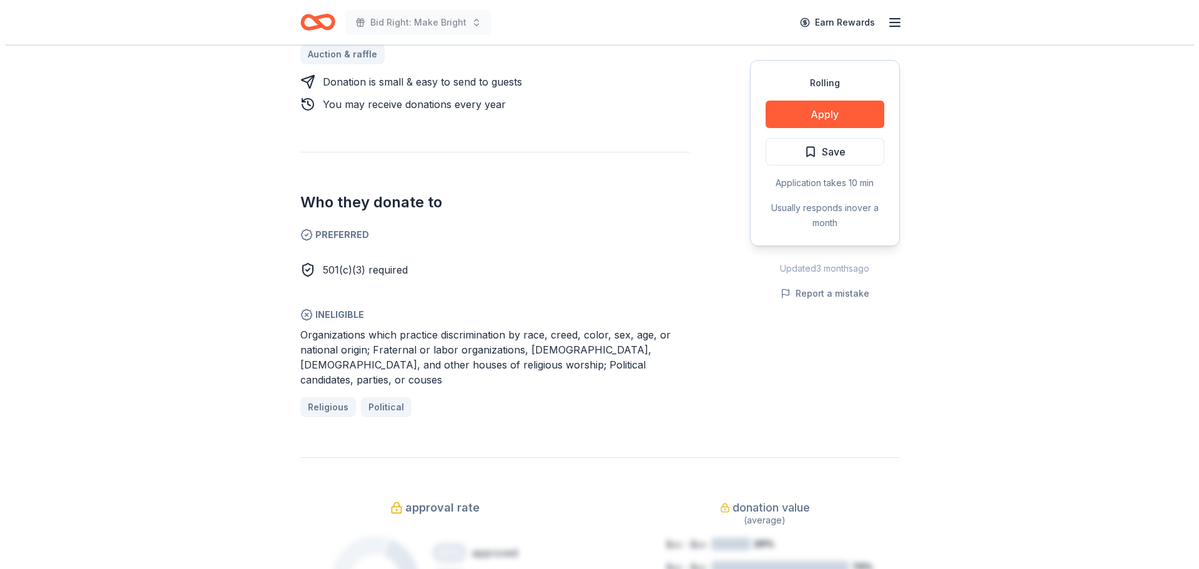
scroll to position [571, 0]
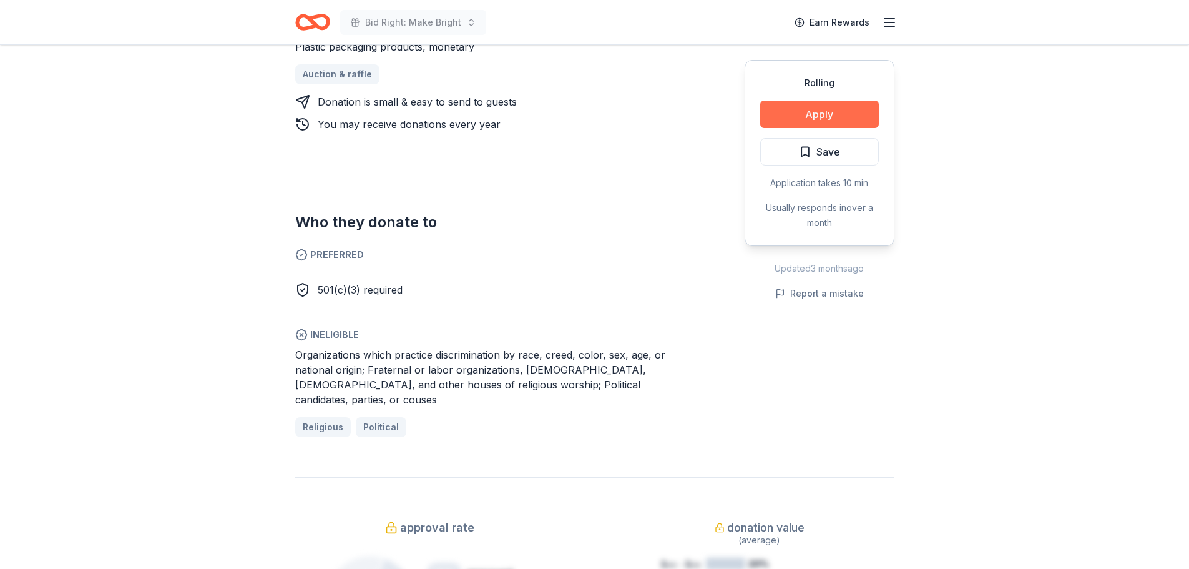
click at [857, 115] on button "Apply" at bounding box center [820, 114] width 119 height 27
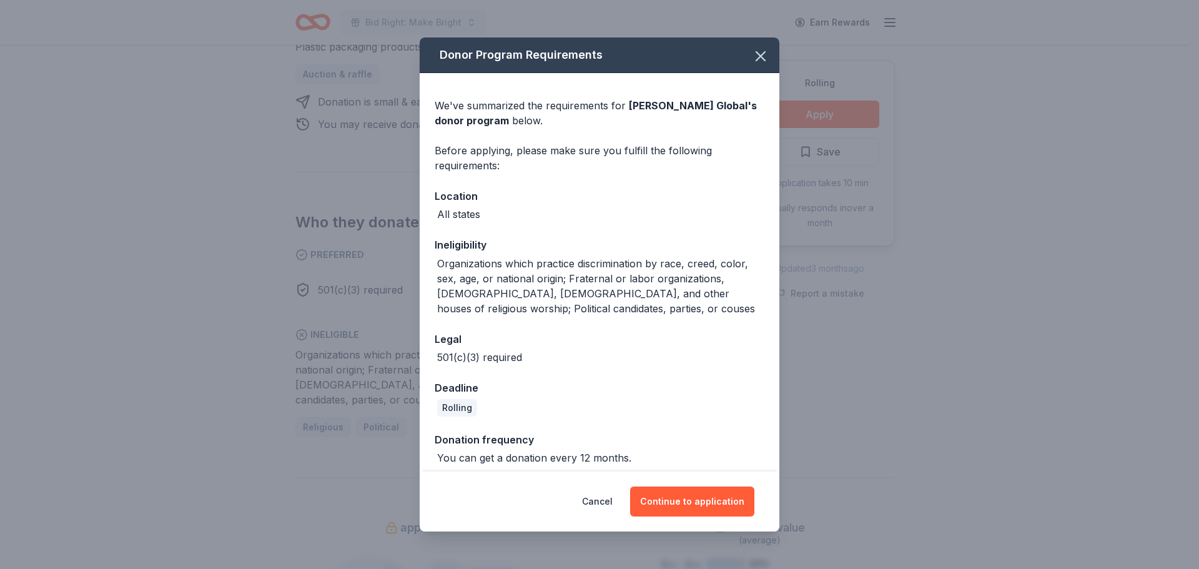
scroll to position [9, 0]
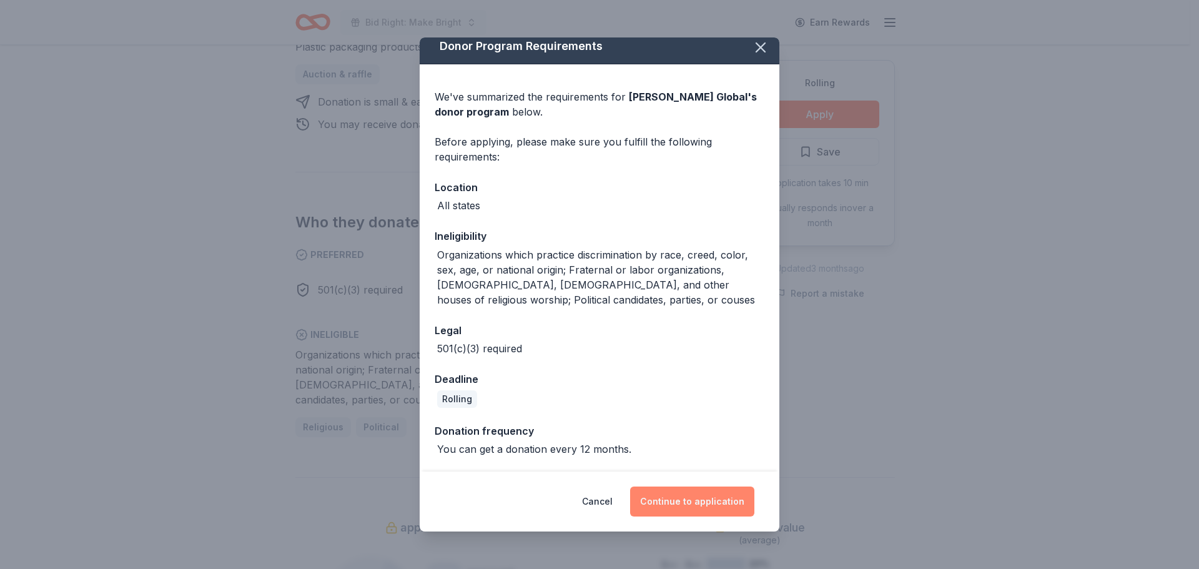
click at [715, 504] on button "Continue to application" at bounding box center [692, 501] width 124 height 30
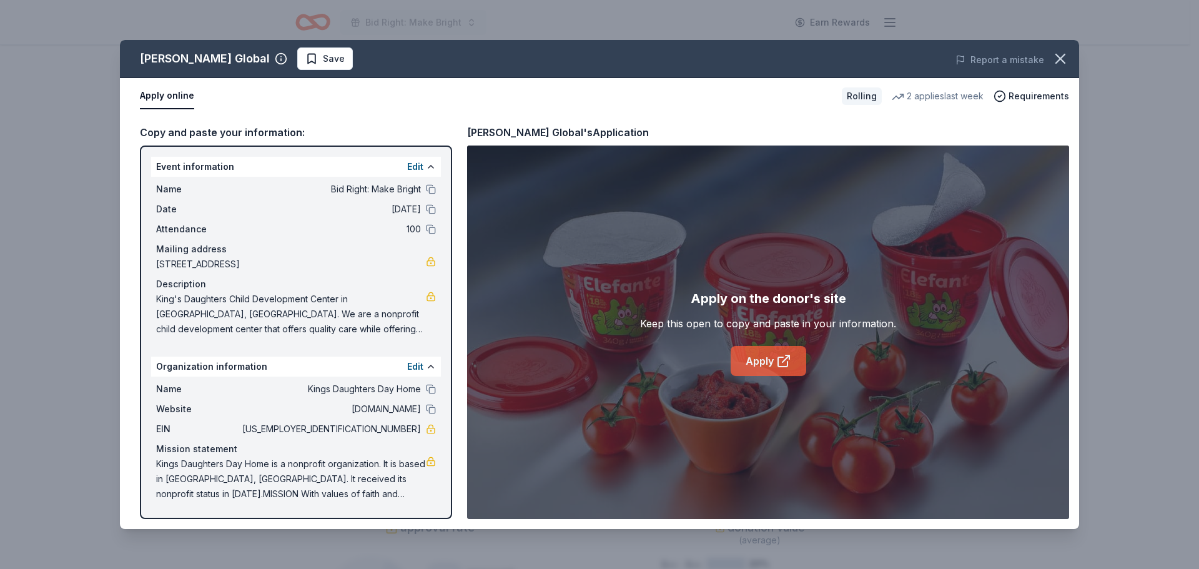
click at [767, 360] on link "Apply" at bounding box center [769, 361] width 76 height 30
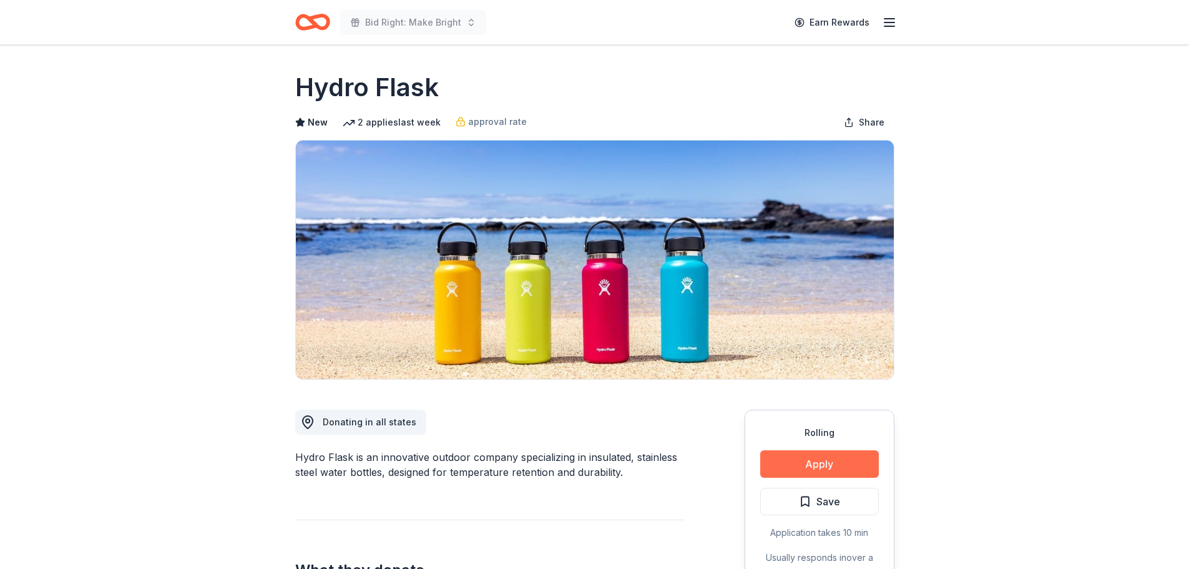
click at [804, 473] on button "Apply" at bounding box center [820, 463] width 119 height 27
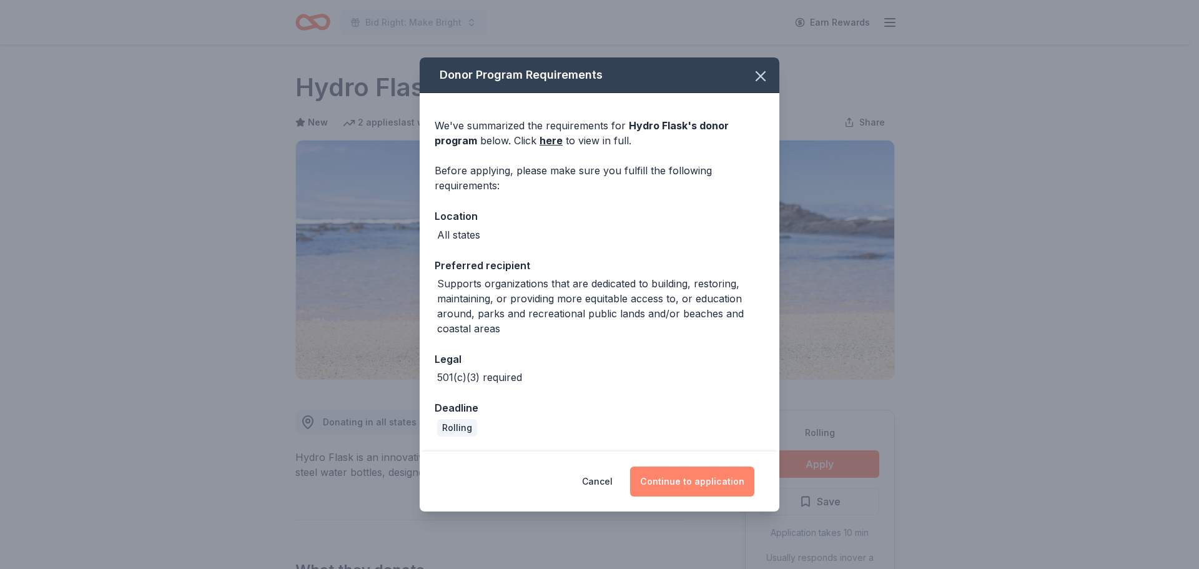
click at [720, 478] on button "Continue to application" at bounding box center [692, 481] width 124 height 30
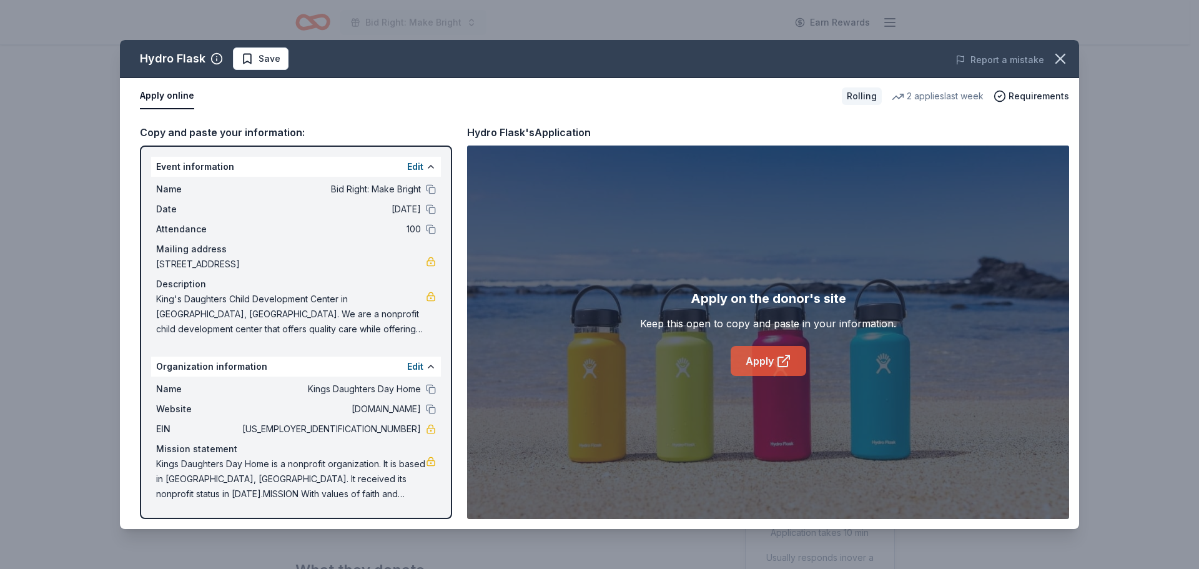
click at [760, 369] on link "Apply" at bounding box center [769, 361] width 76 height 30
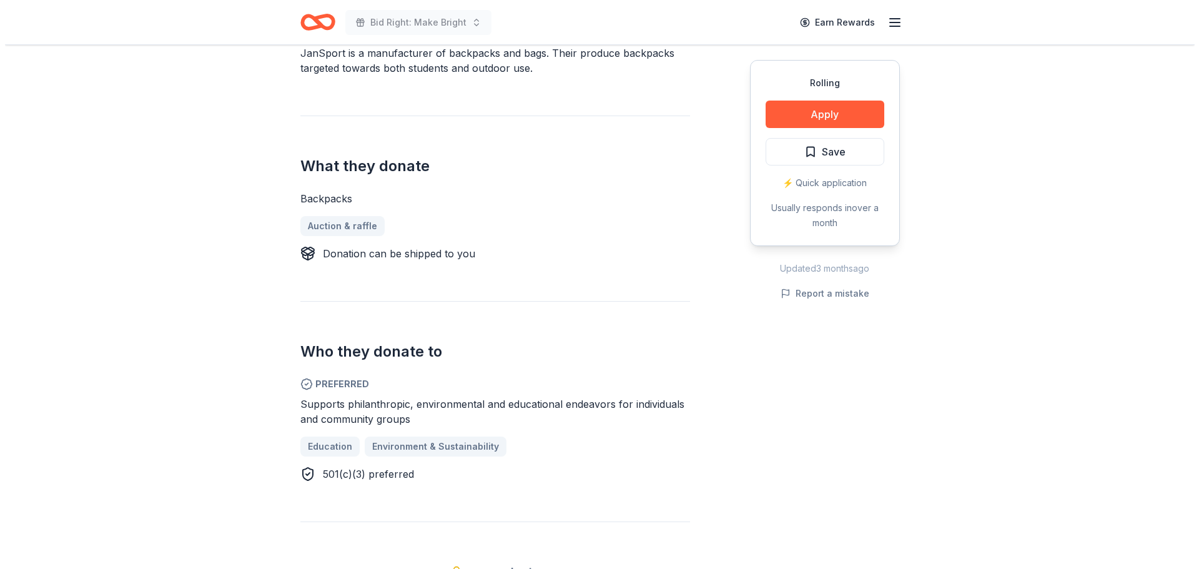
scroll to position [406, 0]
click at [843, 113] on button "Apply" at bounding box center [820, 114] width 119 height 27
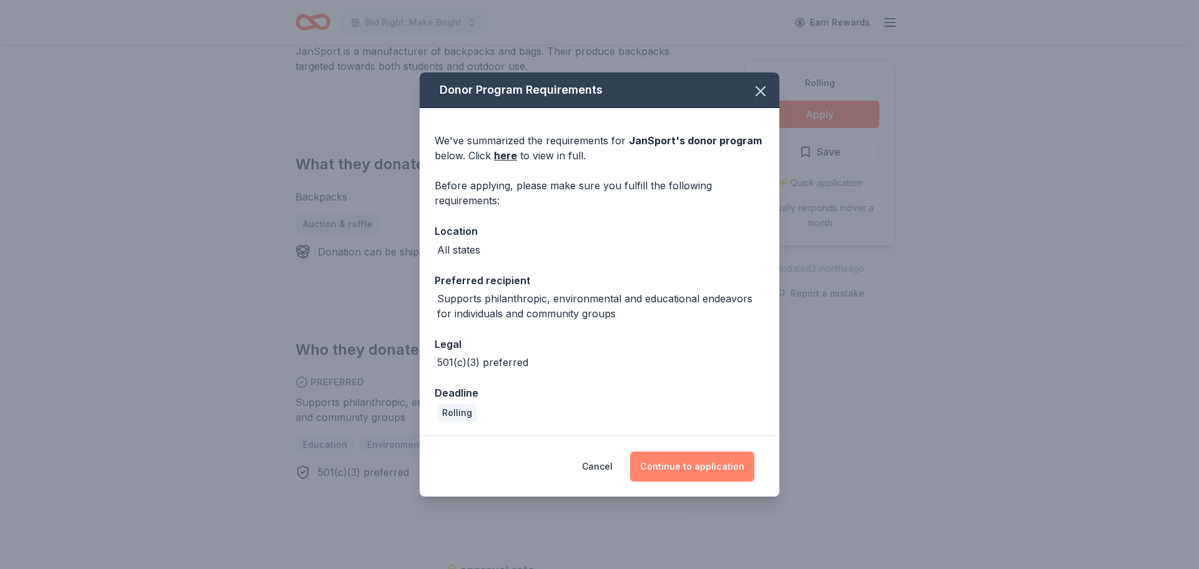
click at [711, 462] on button "Continue to application" at bounding box center [692, 466] width 124 height 30
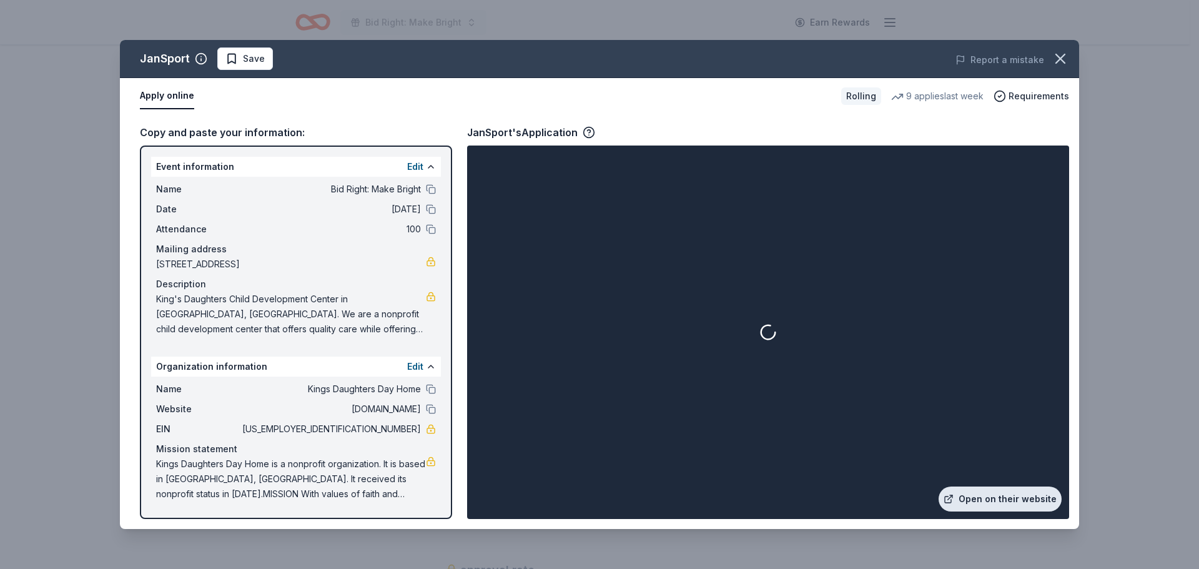
click at [987, 505] on link "Open on their website" at bounding box center [999, 498] width 123 height 25
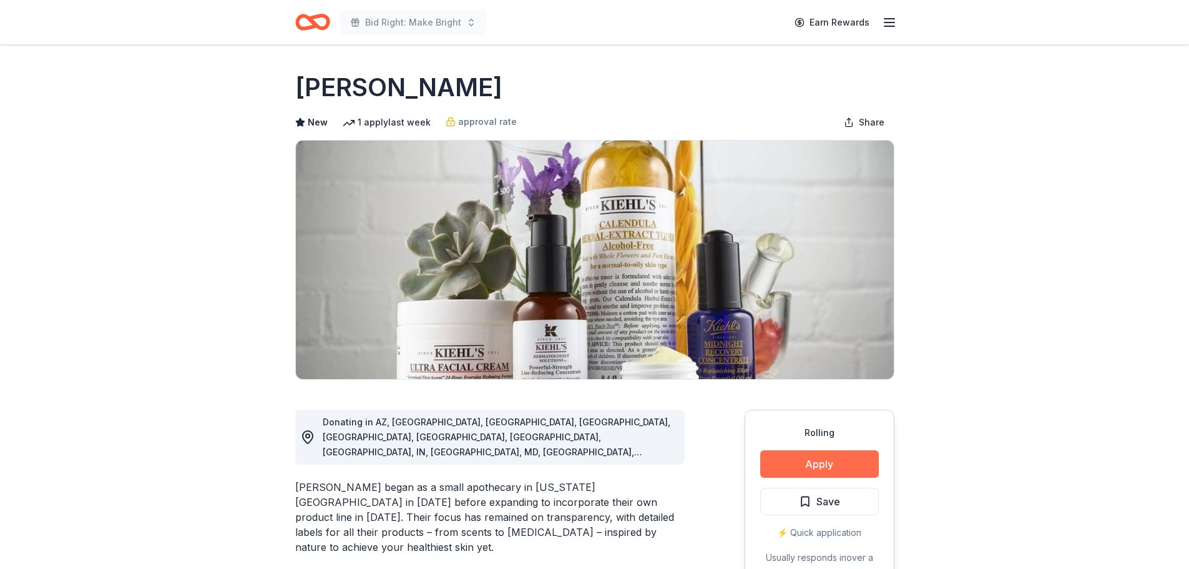
click at [817, 458] on button "Apply" at bounding box center [820, 463] width 119 height 27
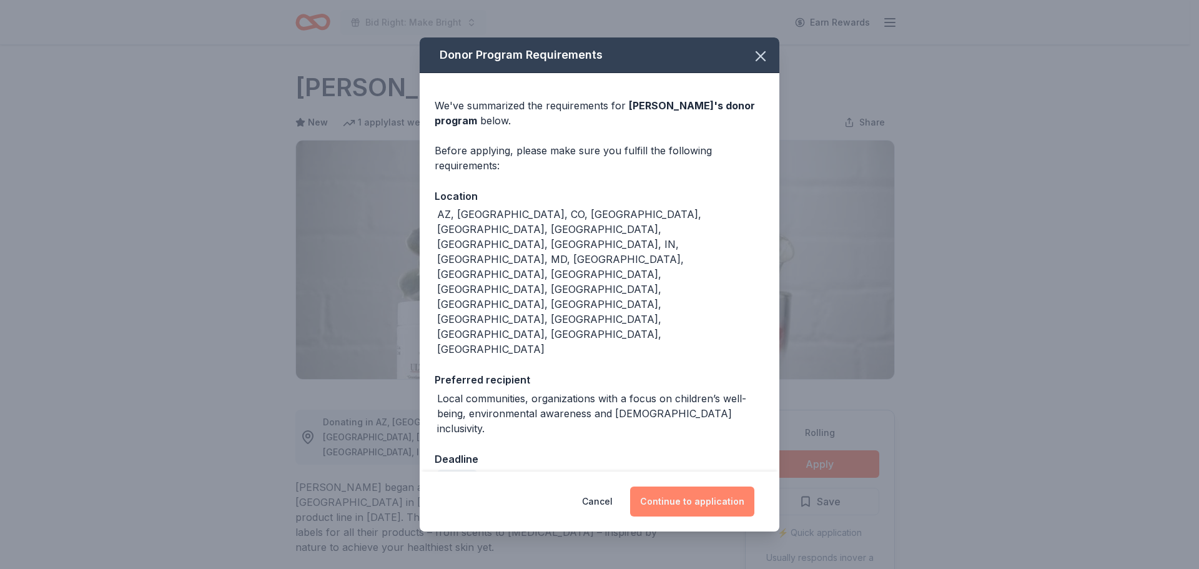
click at [695, 486] on button "Continue to application" at bounding box center [692, 501] width 124 height 30
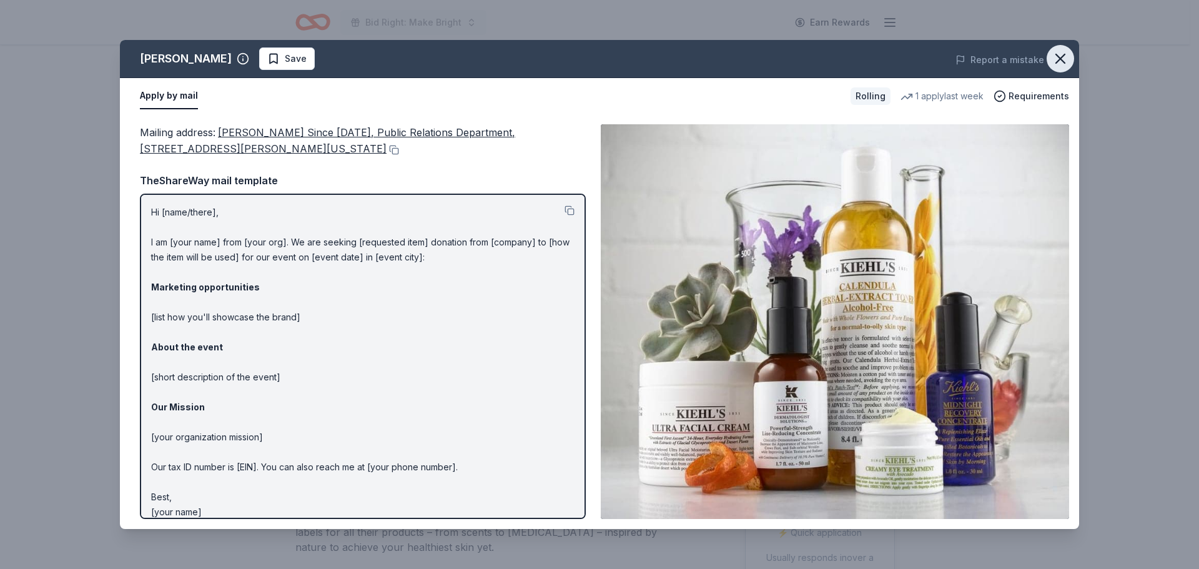
click at [1065, 51] on icon "button" at bounding box center [1059, 58] width 17 height 17
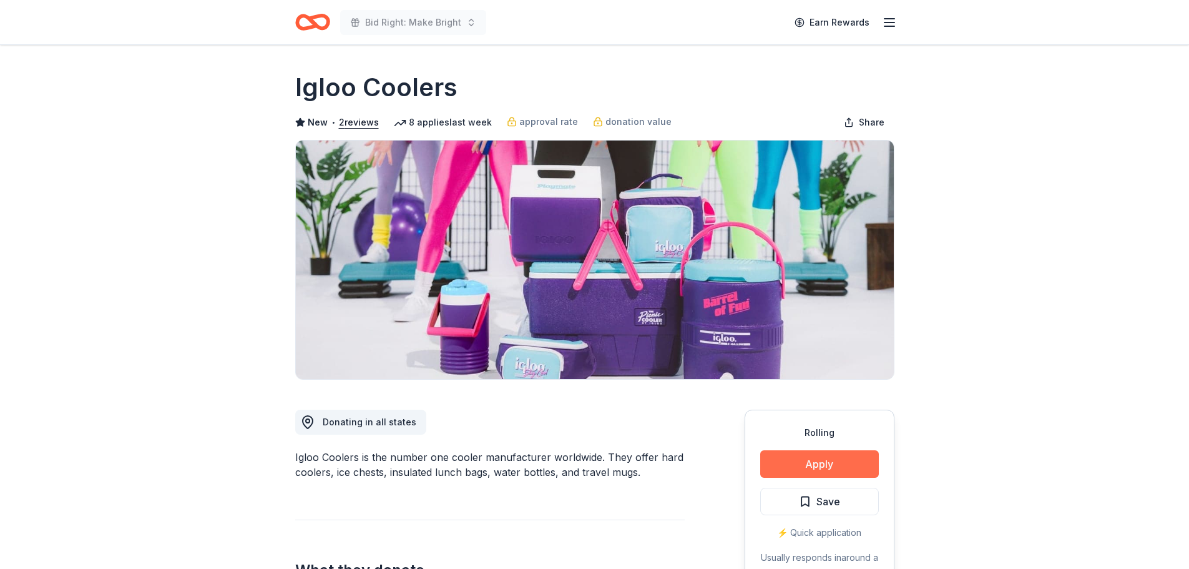
click at [842, 468] on button "Apply" at bounding box center [820, 463] width 119 height 27
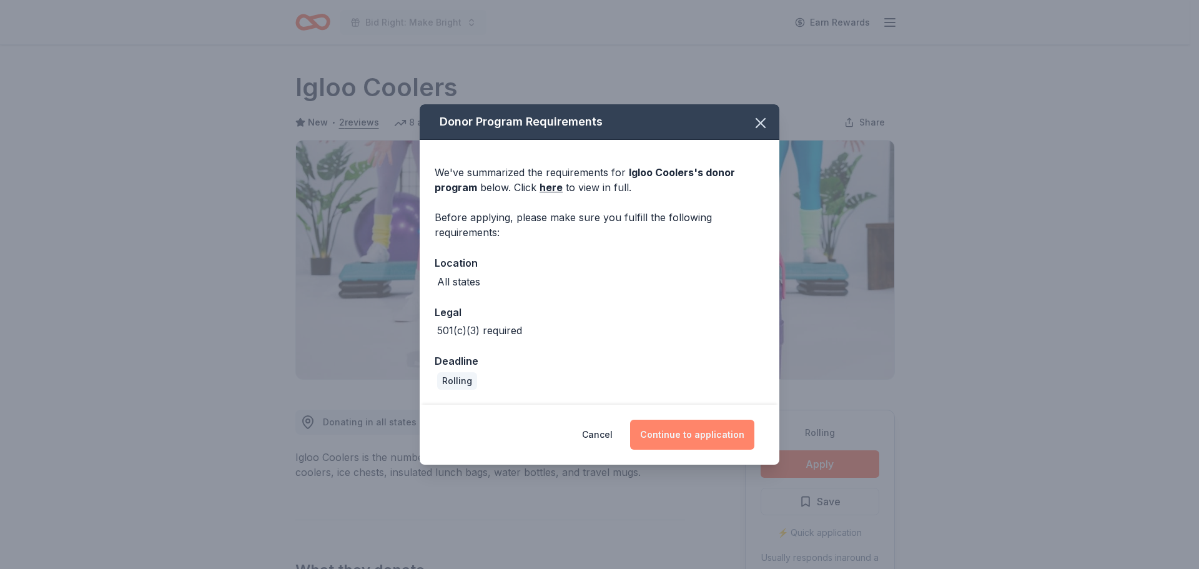
click at [680, 427] on button "Continue to application" at bounding box center [692, 435] width 124 height 30
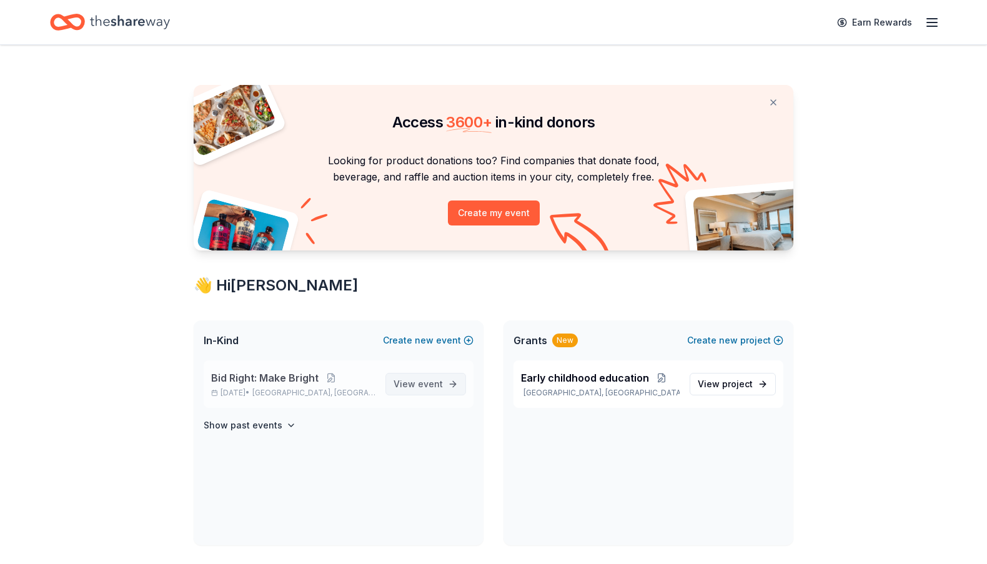
click at [433, 381] on span "event" at bounding box center [430, 383] width 25 height 11
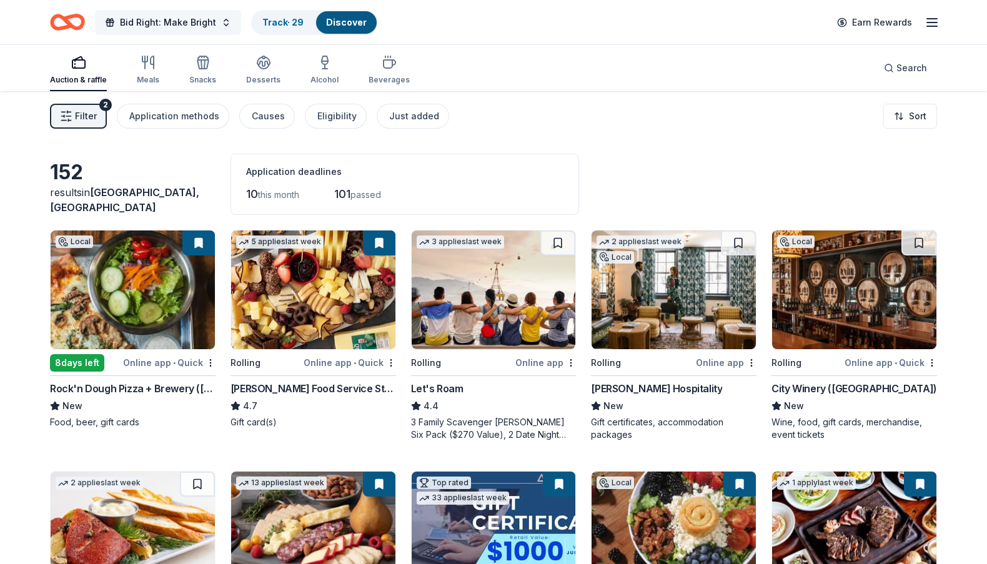
click at [221, 23] on button "Bid Right: Make Bright" at bounding box center [168, 22] width 146 height 25
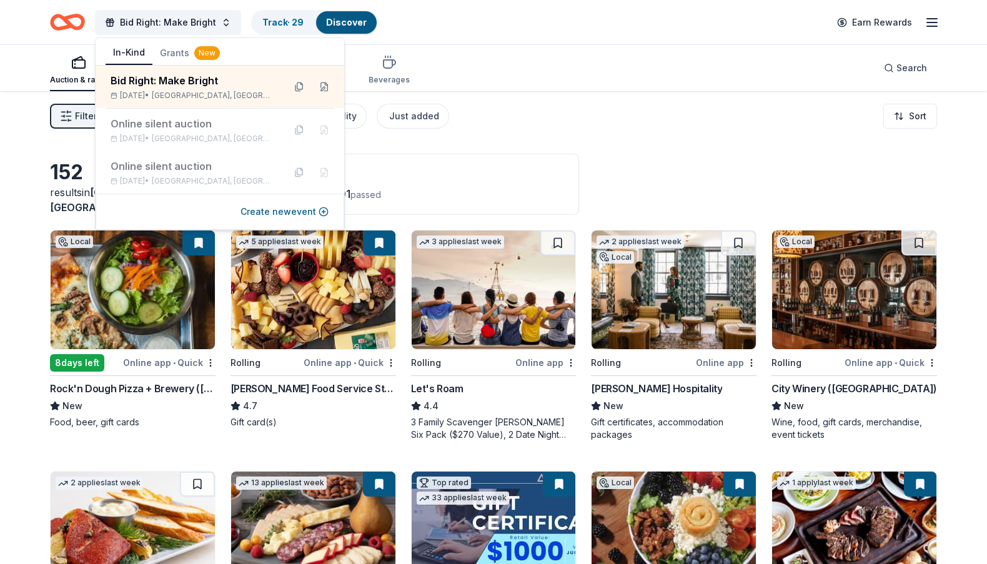
click at [545, 31] on div "Bid Right: Make Bright Track · 29 Discover Earn Rewards" at bounding box center [493, 21] width 887 height 29
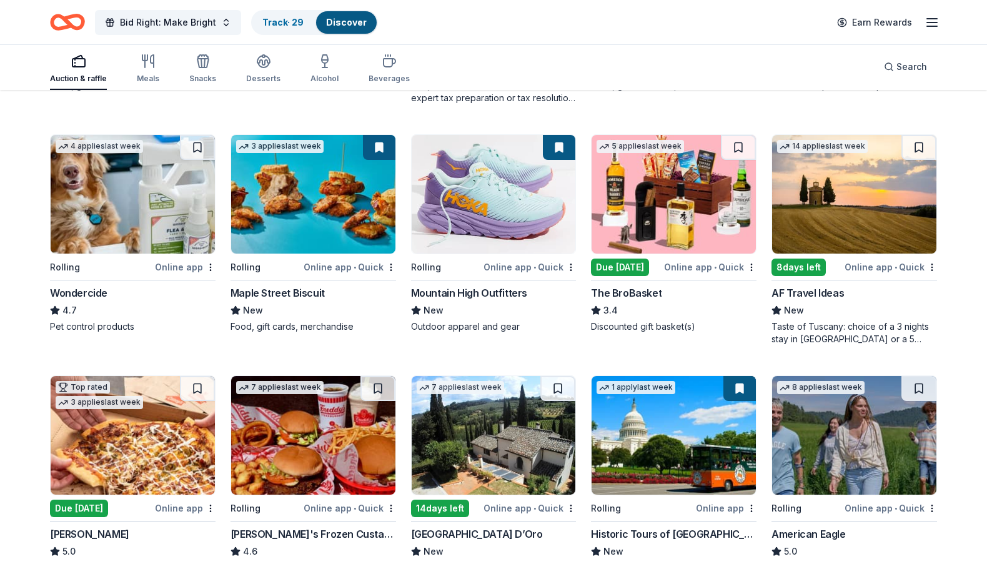
scroll to position [618, 0]
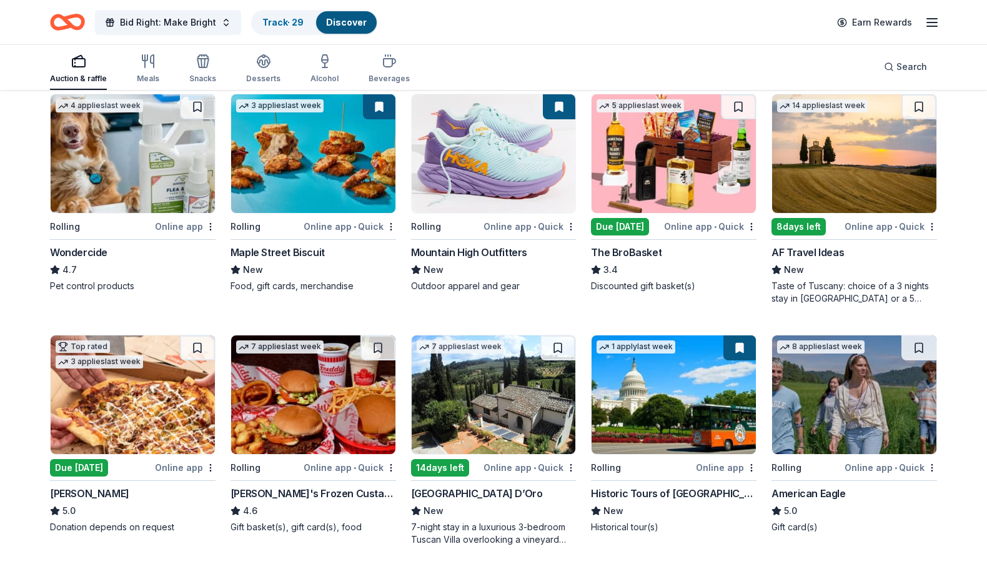
click at [649, 154] on img at bounding box center [673, 153] width 164 height 119
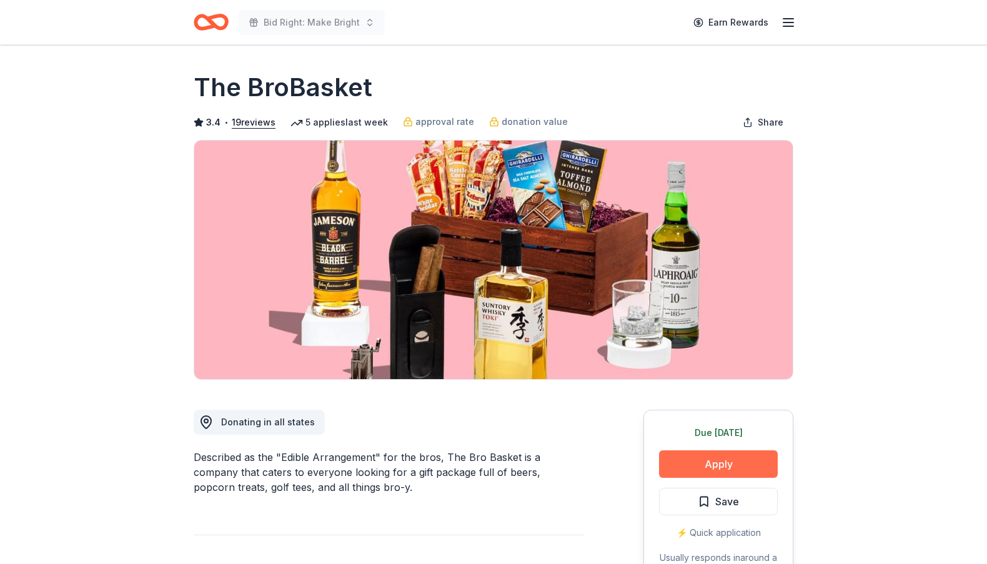
click at [721, 459] on button "Apply" at bounding box center [718, 463] width 119 height 27
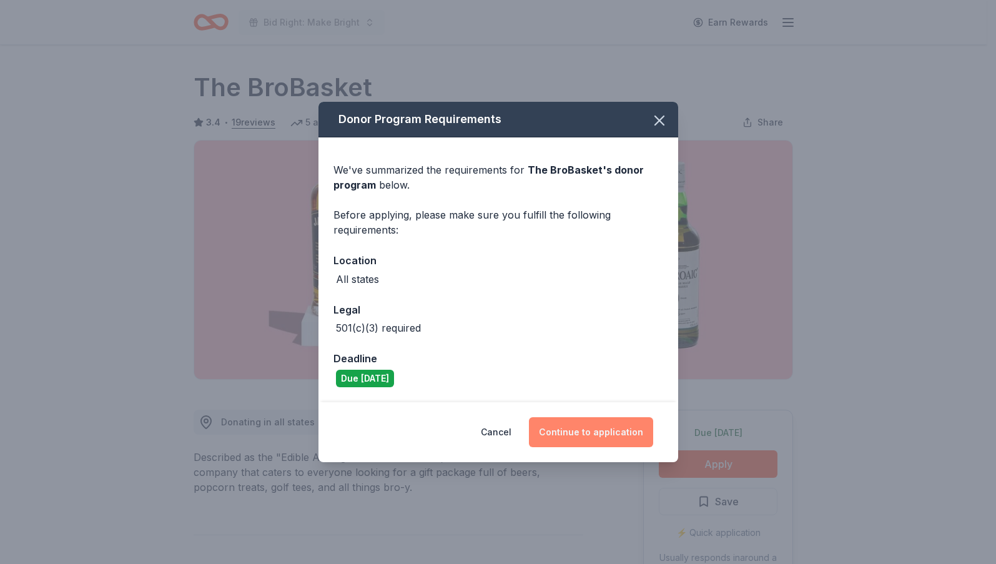
click at [611, 433] on button "Continue to application" at bounding box center [591, 432] width 124 height 30
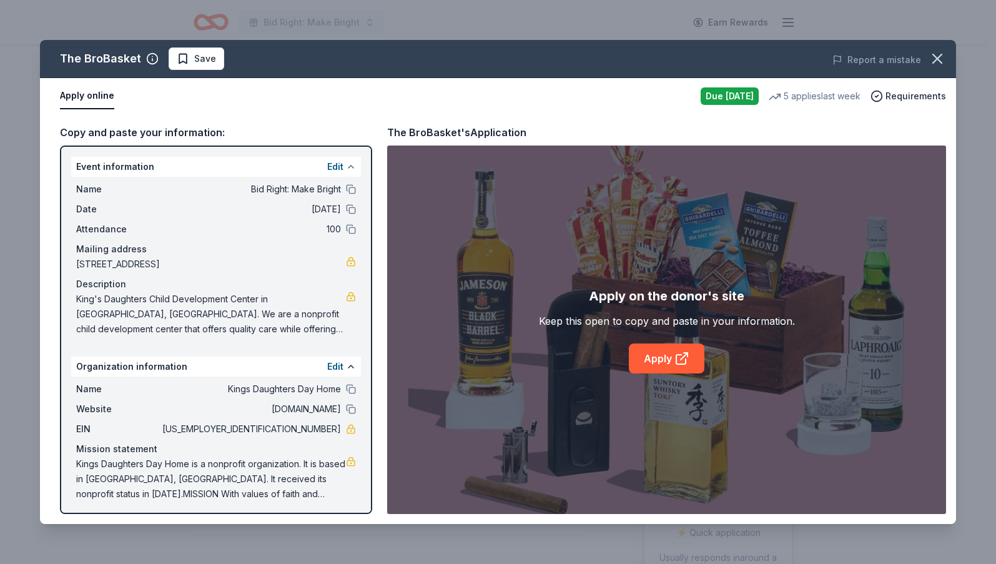
click at [346, 164] on button at bounding box center [351, 167] width 10 height 10
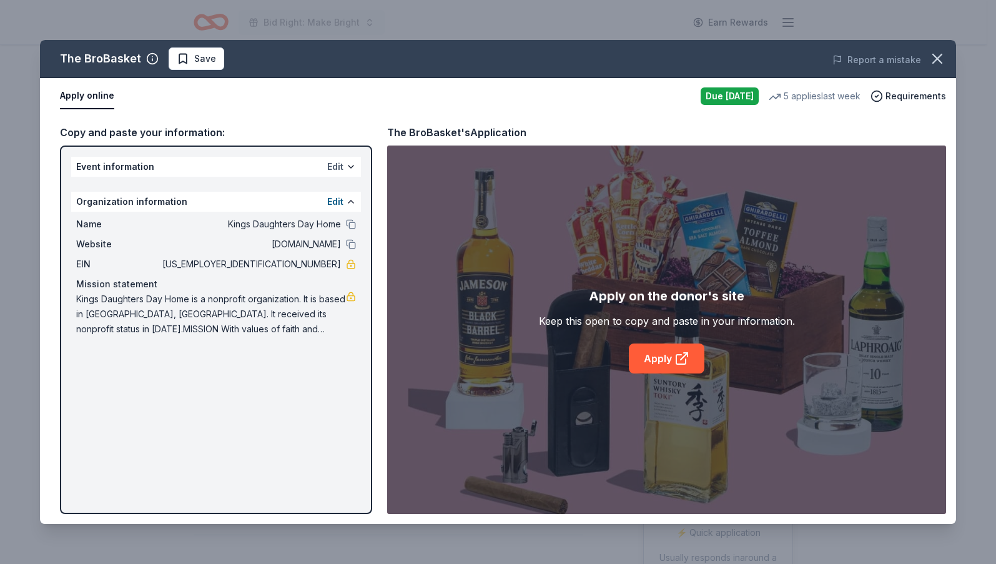
click at [334, 165] on button "Edit" at bounding box center [335, 166] width 16 height 15
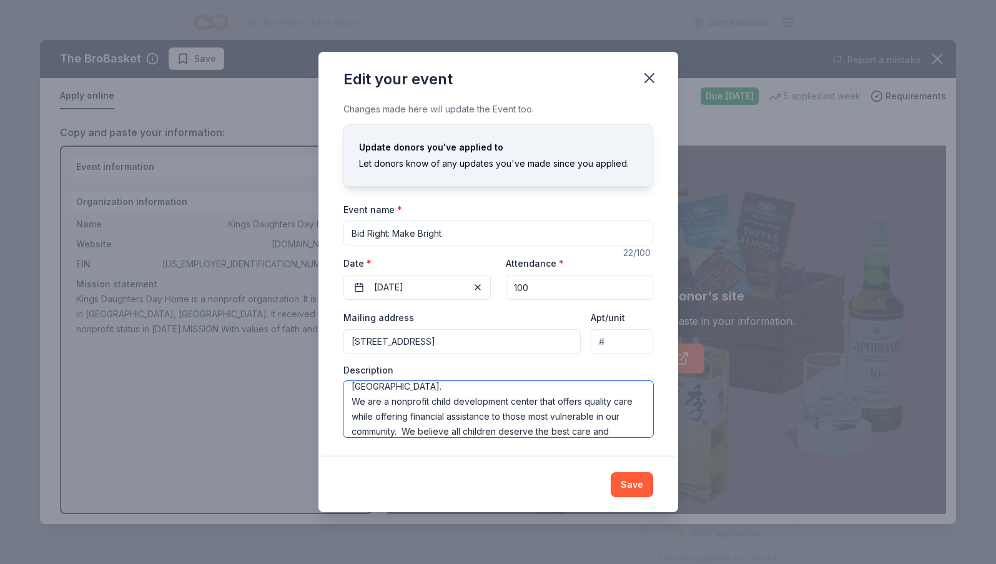
scroll to position [30, 0]
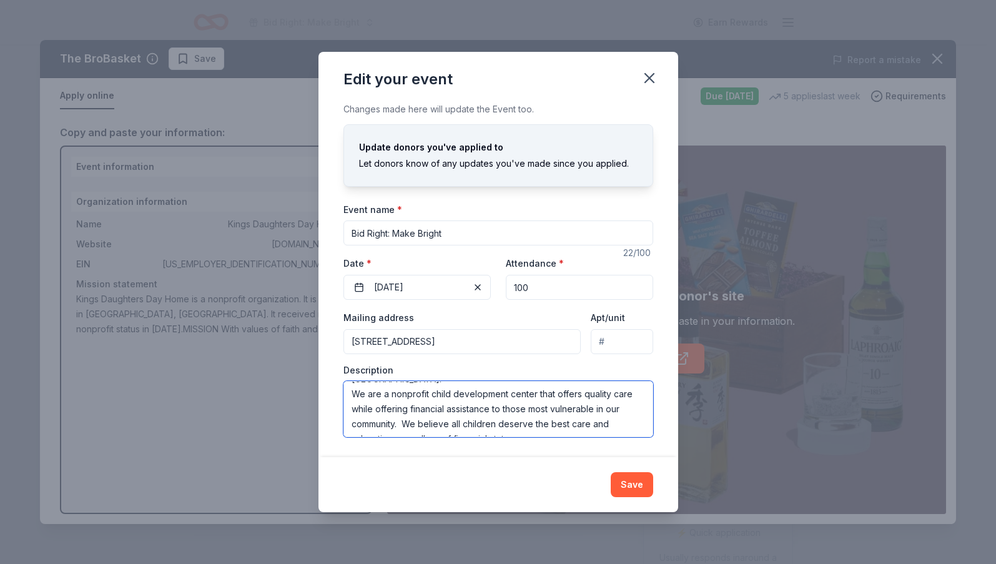
drag, startPoint x: 352, startPoint y: 390, endPoint x: 473, endPoint y: 403, distance: 121.8
click at [546, 430] on textarea "King's Daughters Child Development Center in [GEOGRAPHIC_DATA], [GEOGRAPHIC_DAT…" at bounding box center [498, 409] width 310 height 56
click at [652, 77] on icon "button" at bounding box center [649, 77] width 17 height 17
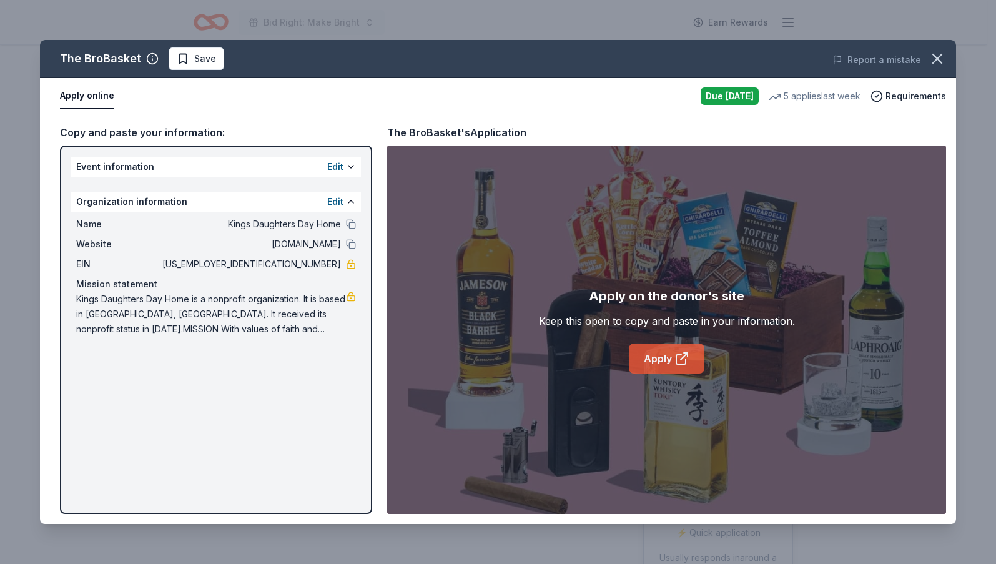
click at [657, 356] on link "Apply" at bounding box center [667, 358] width 76 height 30
